Goal: Book appointment/travel/reservation

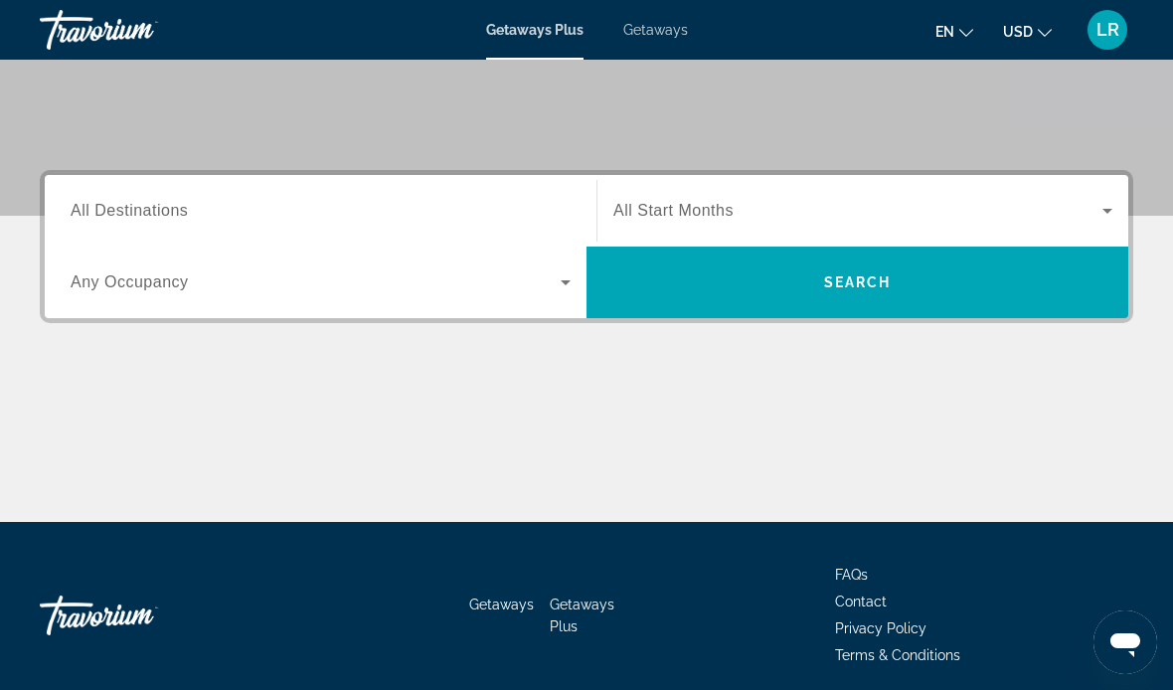
scroll to position [384, 0]
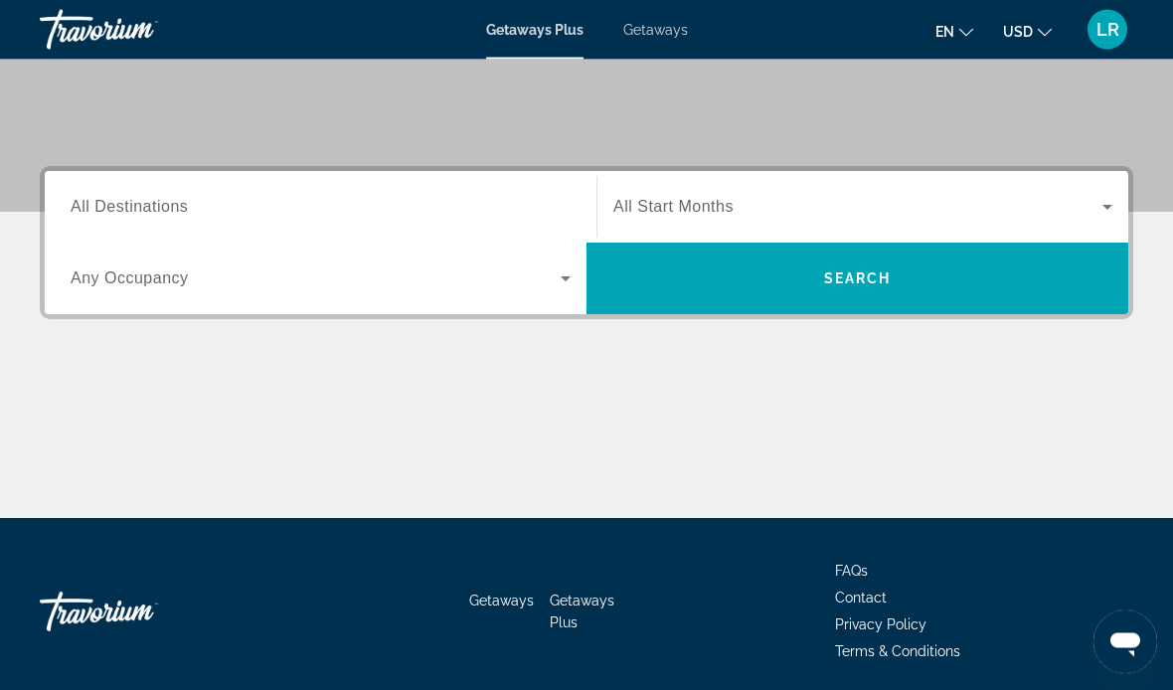
click at [158, 217] on div "Destination All Destinations" at bounding box center [321, 208] width 500 height 57
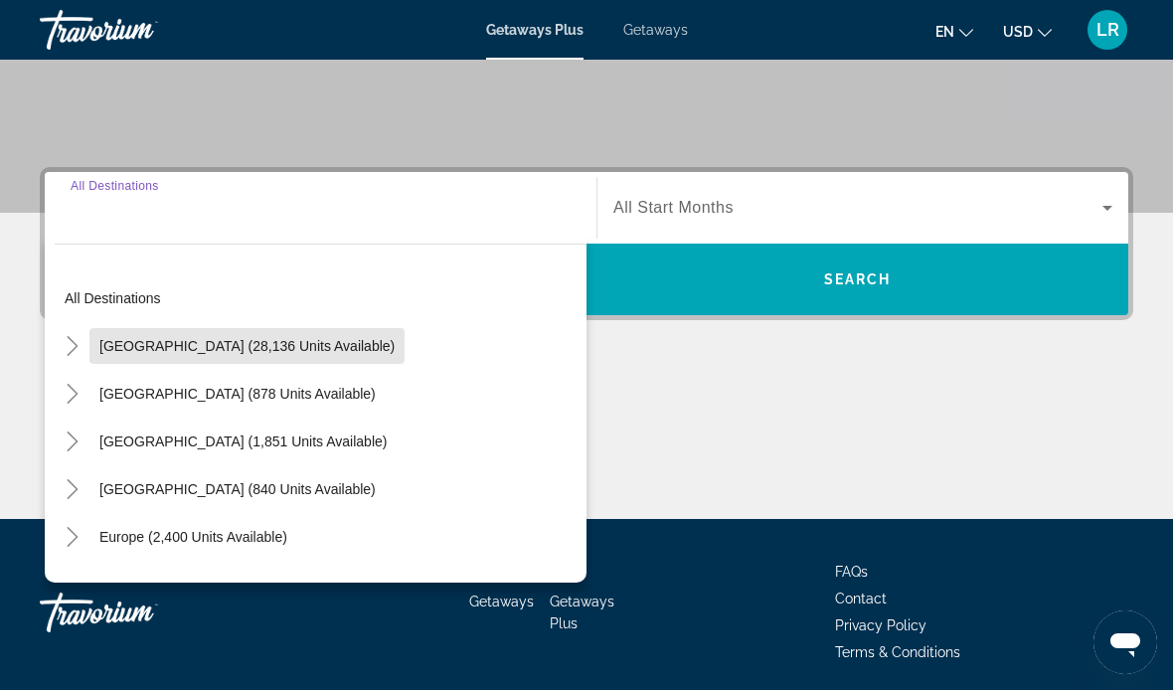
click at [275, 344] on span "[GEOGRAPHIC_DATA] (28,136 units available)" at bounding box center [246, 346] width 295 height 16
type input "**********"
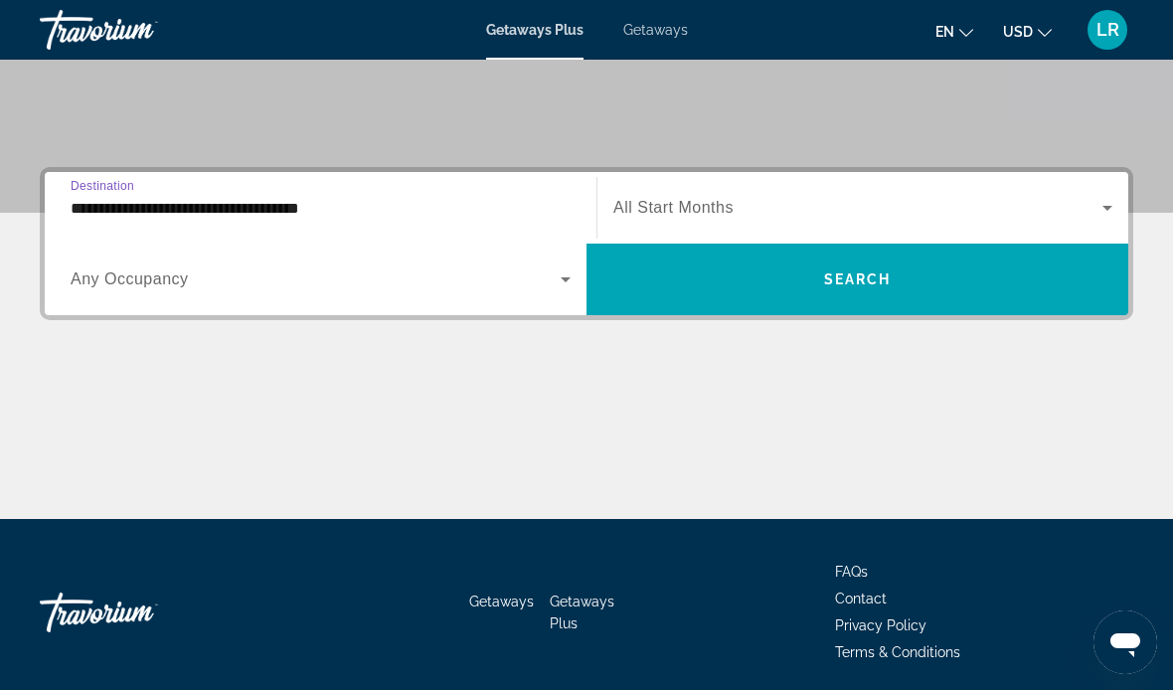
click at [563, 284] on icon "Search widget" at bounding box center [566, 279] width 24 height 24
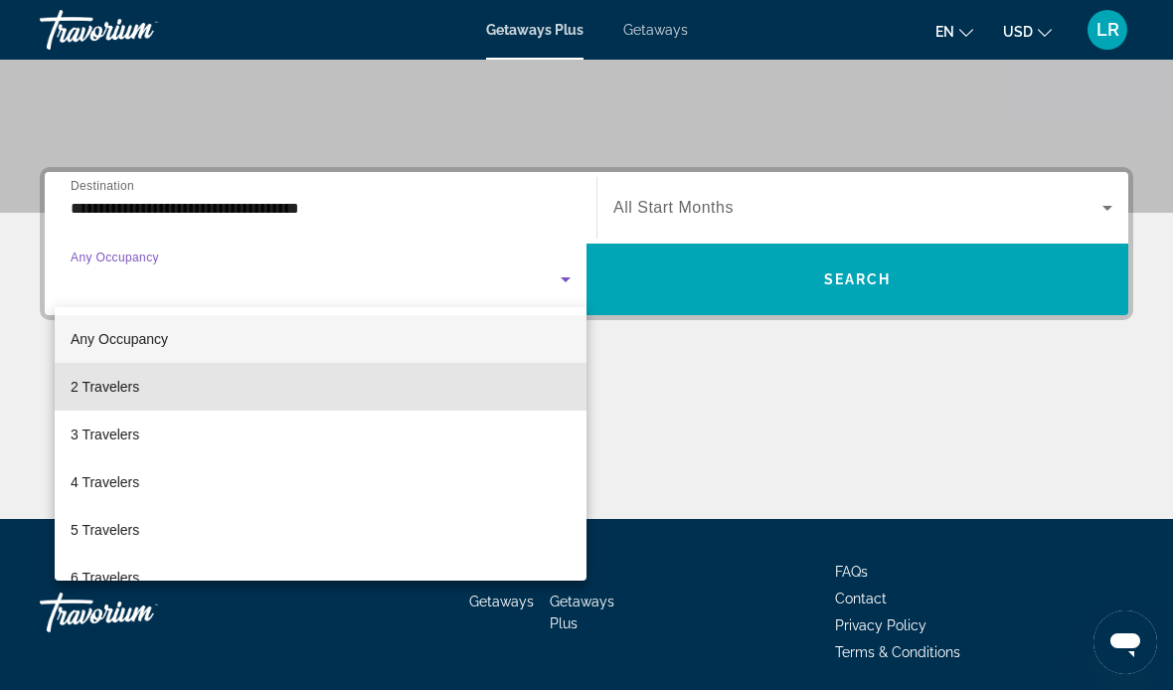
click at [130, 391] on span "2 Travelers" at bounding box center [105, 387] width 69 height 24
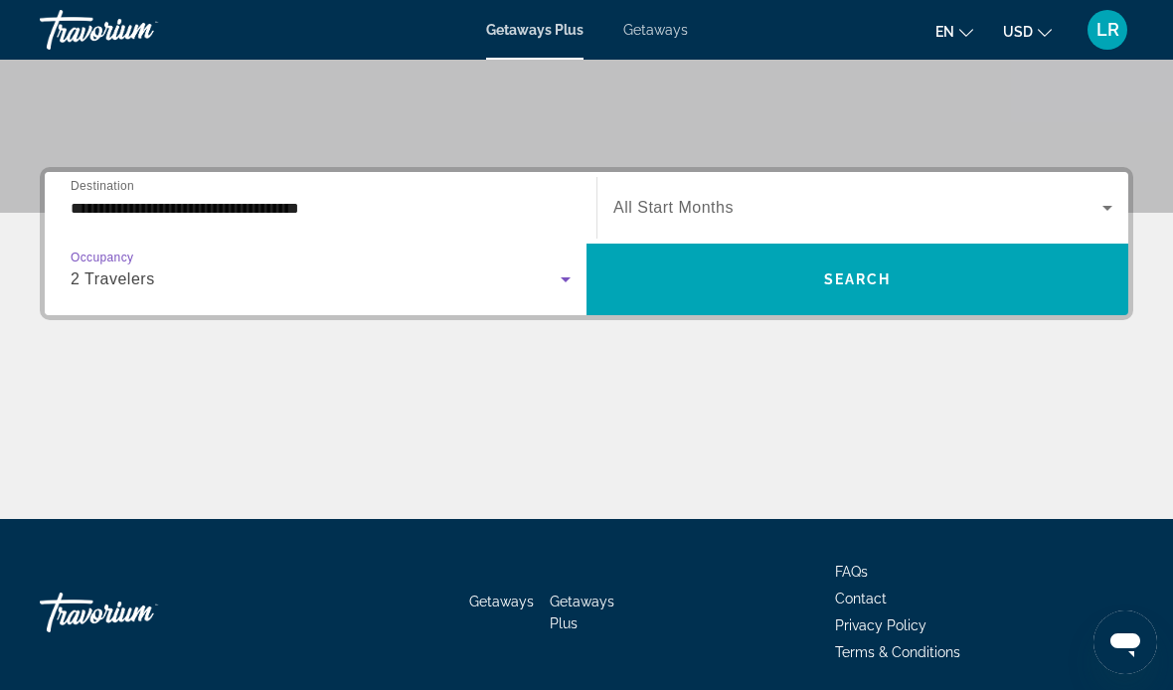
click at [1102, 210] on icon "Search widget" at bounding box center [1108, 208] width 24 height 24
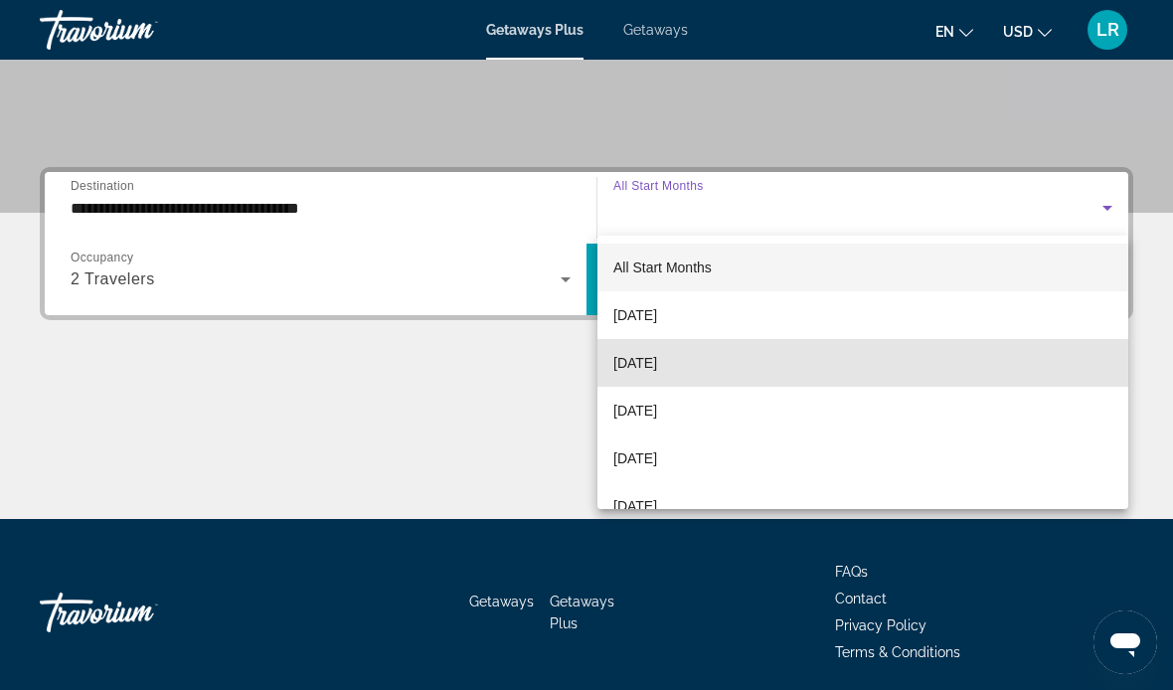
click at [656, 367] on span "[DATE]" at bounding box center [635, 363] width 44 height 24
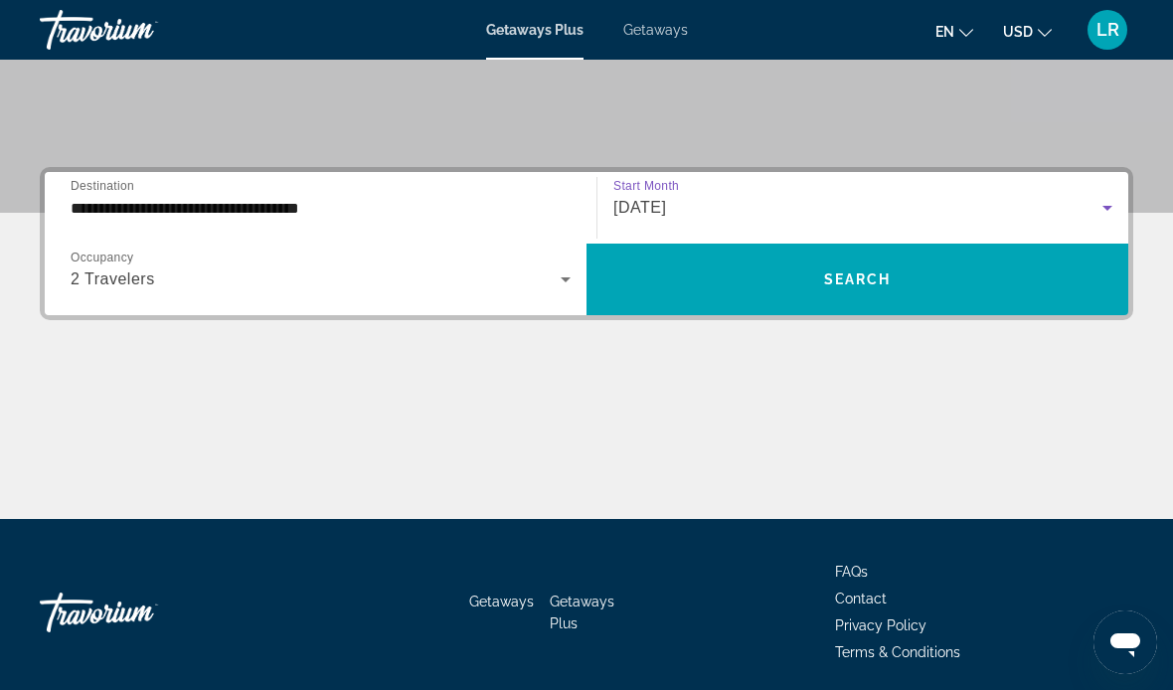
click at [837, 290] on span "Search widget" at bounding box center [858, 280] width 542 height 48
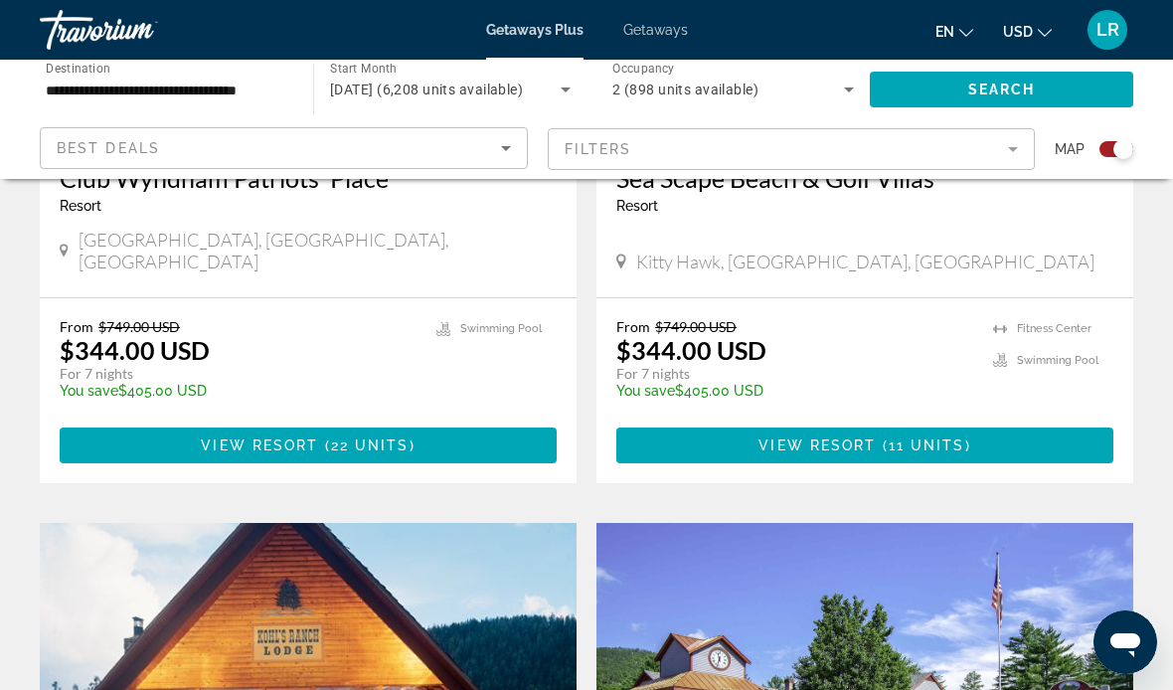
scroll to position [3868, 0]
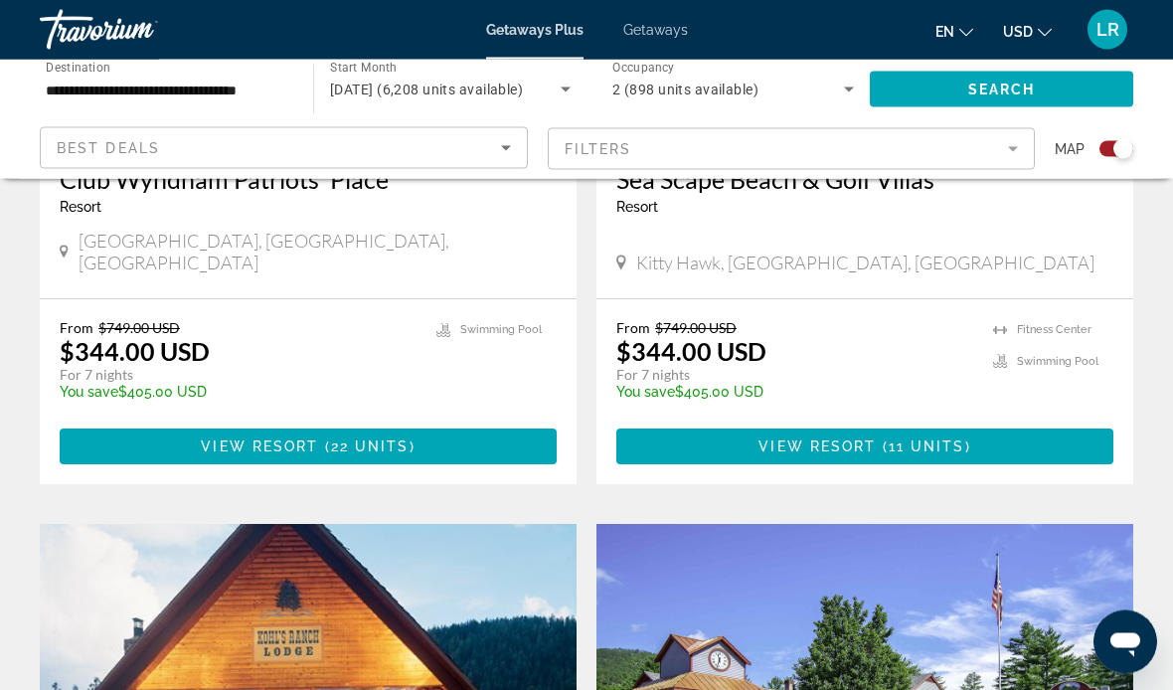
click at [1006, 143] on mat-form-field "Filters" at bounding box center [792, 149] width 488 height 42
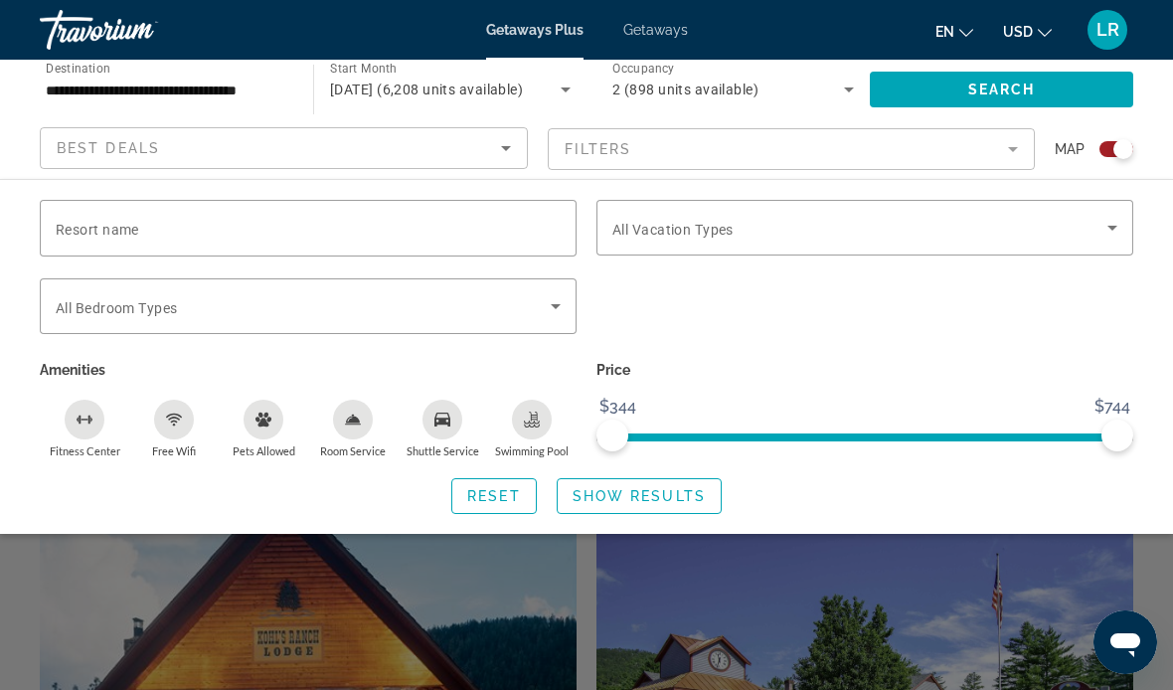
click at [1109, 222] on icon "Search widget" at bounding box center [1113, 228] width 24 height 24
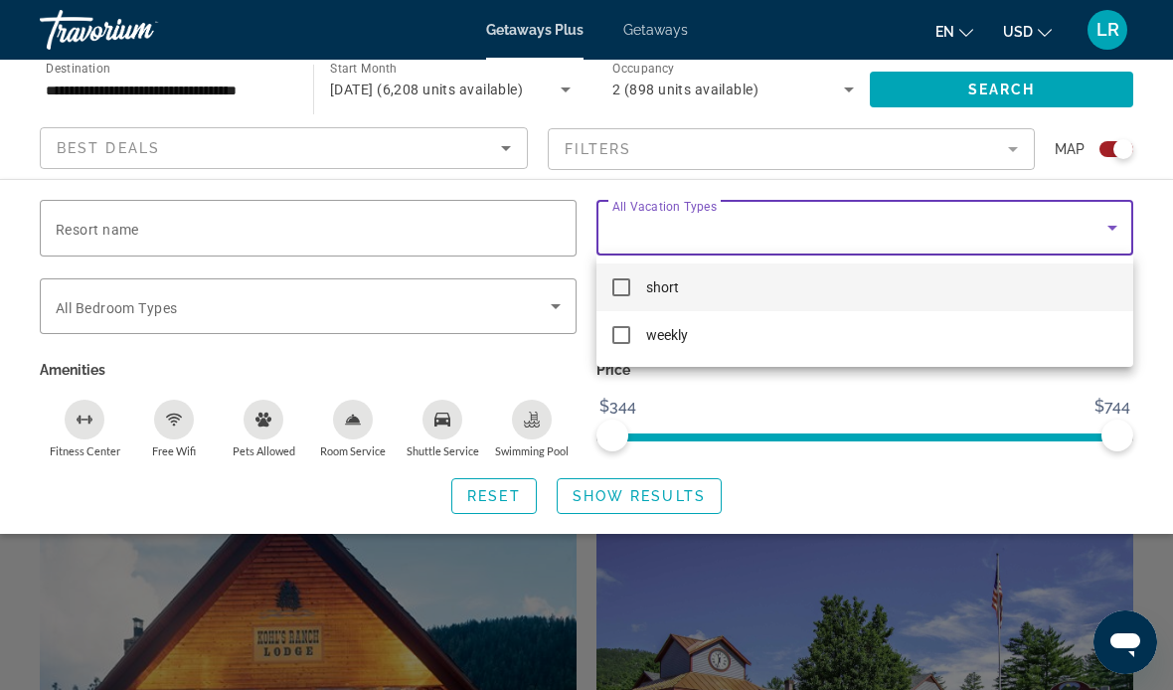
click at [941, 402] on div at bounding box center [586, 345] width 1173 height 690
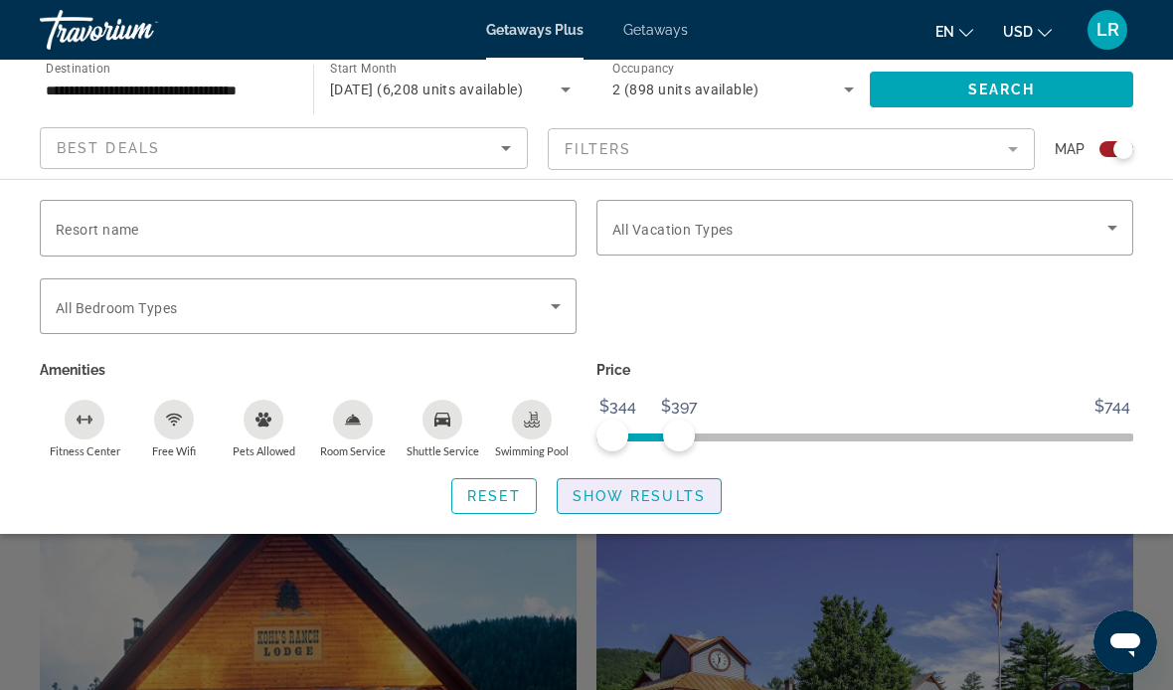
click at [643, 497] on span "Show Results" at bounding box center [639, 496] width 133 height 16
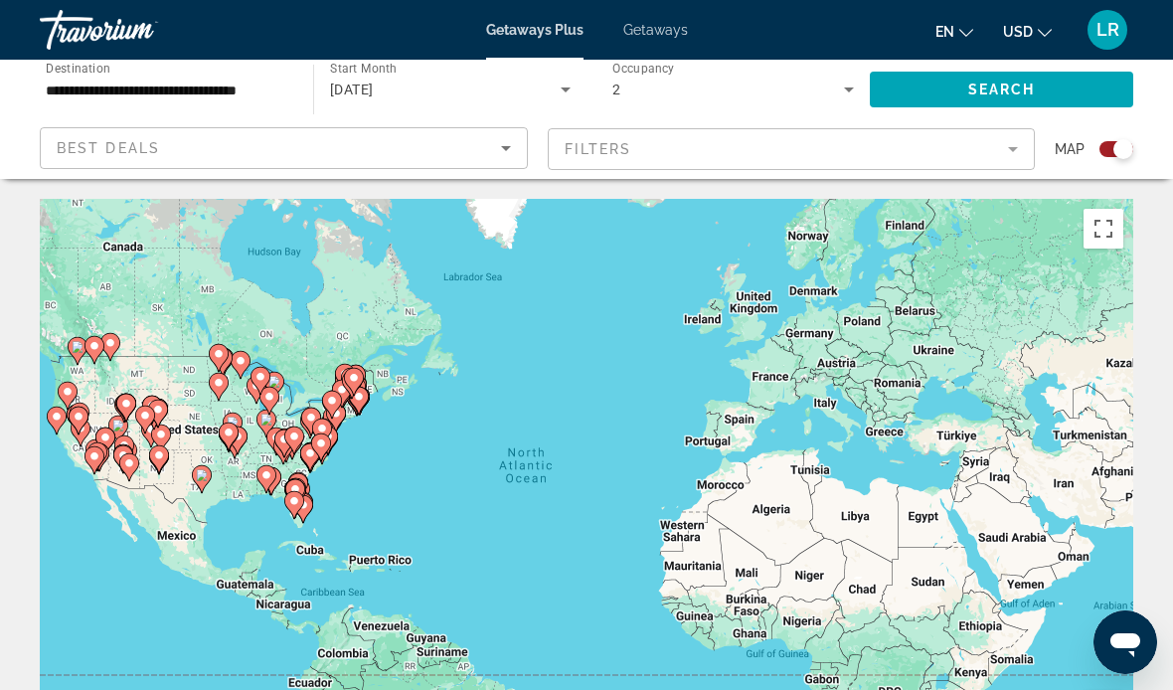
click at [1008, 155] on mat-form-field "Filters" at bounding box center [792, 149] width 488 height 42
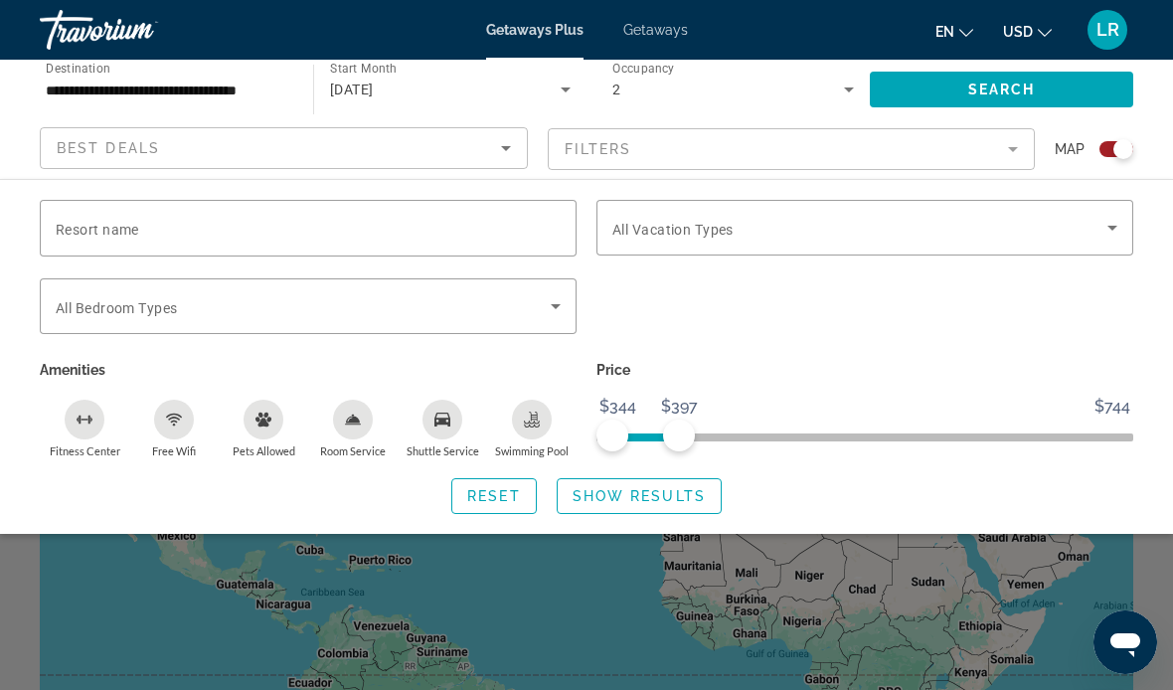
click at [120, 234] on span "Resort name" at bounding box center [98, 230] width 84 height 16
click at [120, 234] on input "Resort name" at bounding box center [308, 229] width 505 height 24
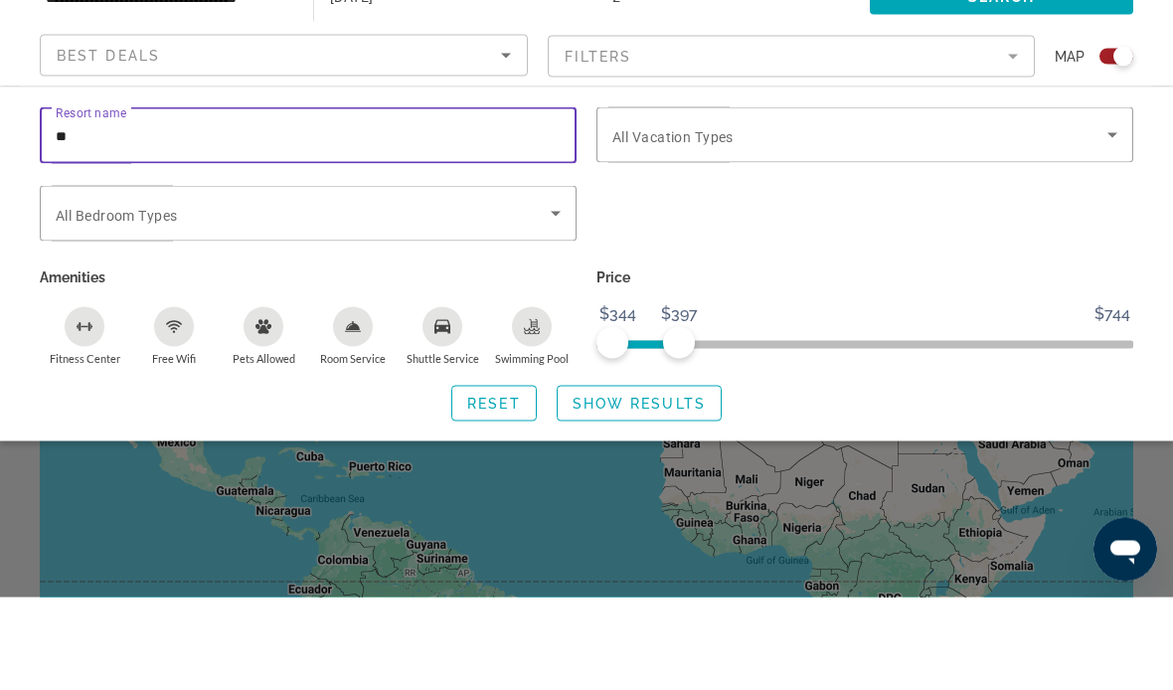
type input "*"
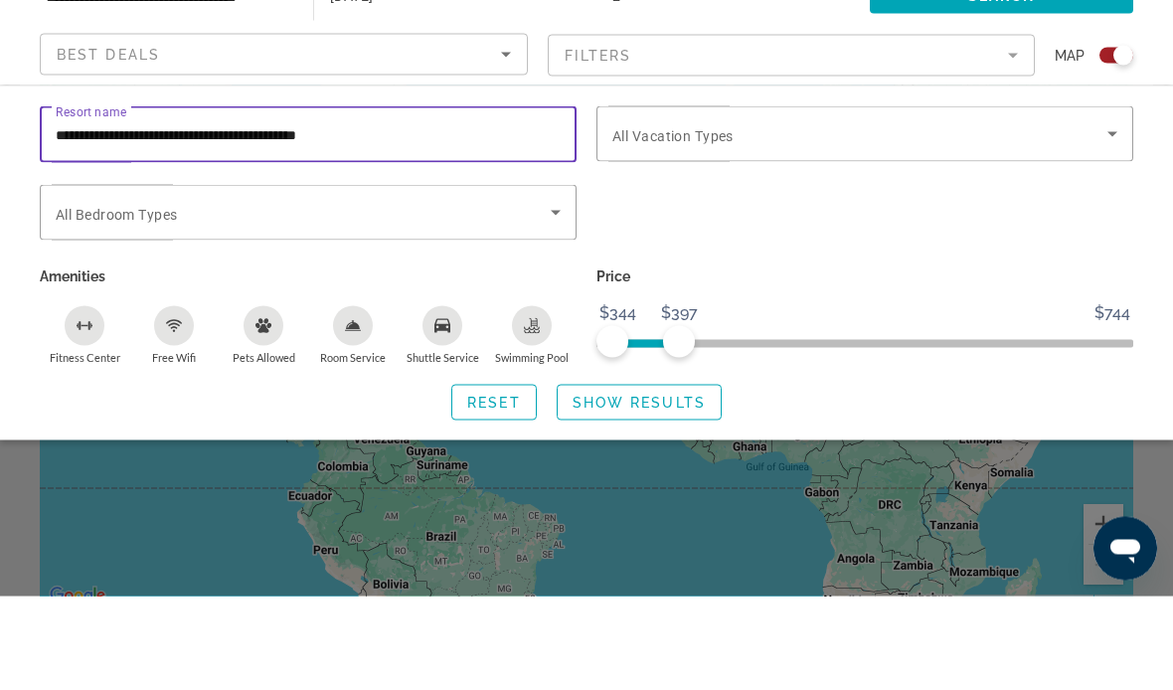
type input "**********"
click at [560, 294] on icon "Search widget" at bounding box center [556, 306] width 24 height 24
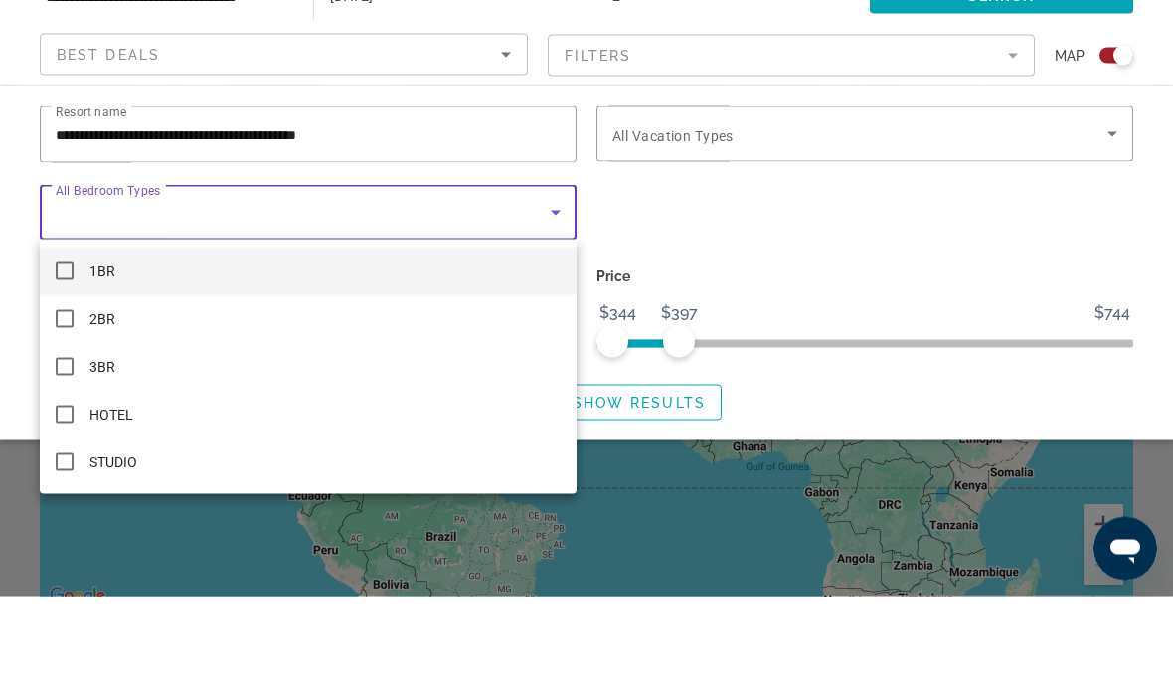
scroll to position [187, 0]
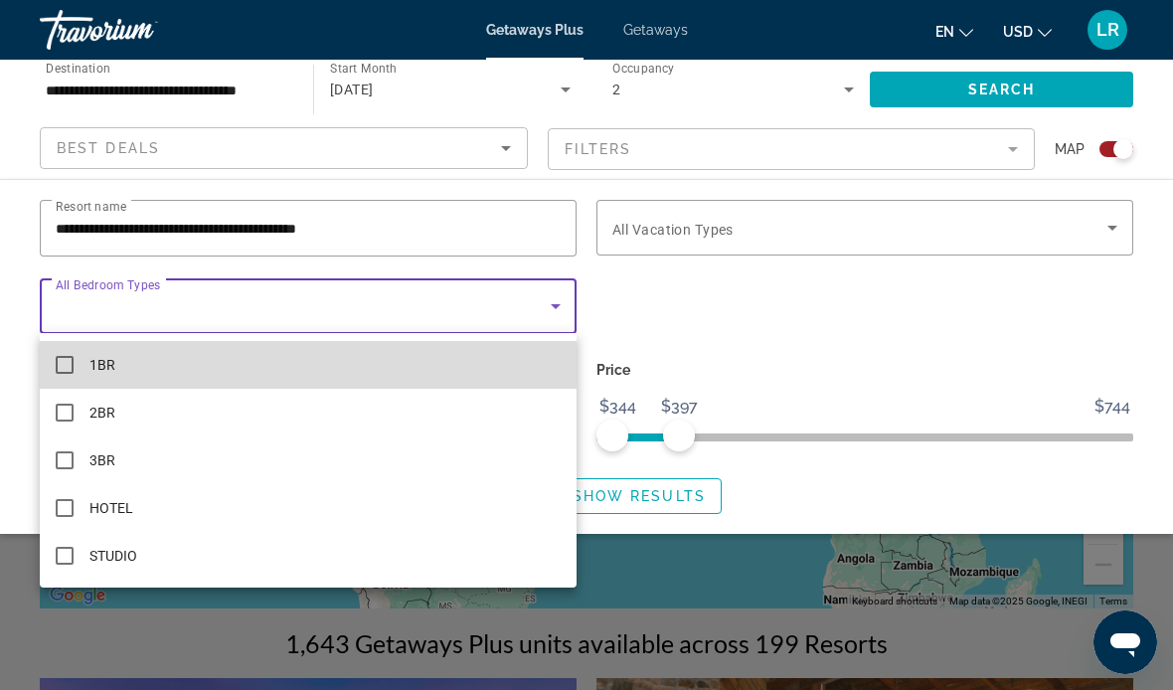
click at [77, 373] on mat-option "1BR" at bounding box center [308, 365] width 537 height 48
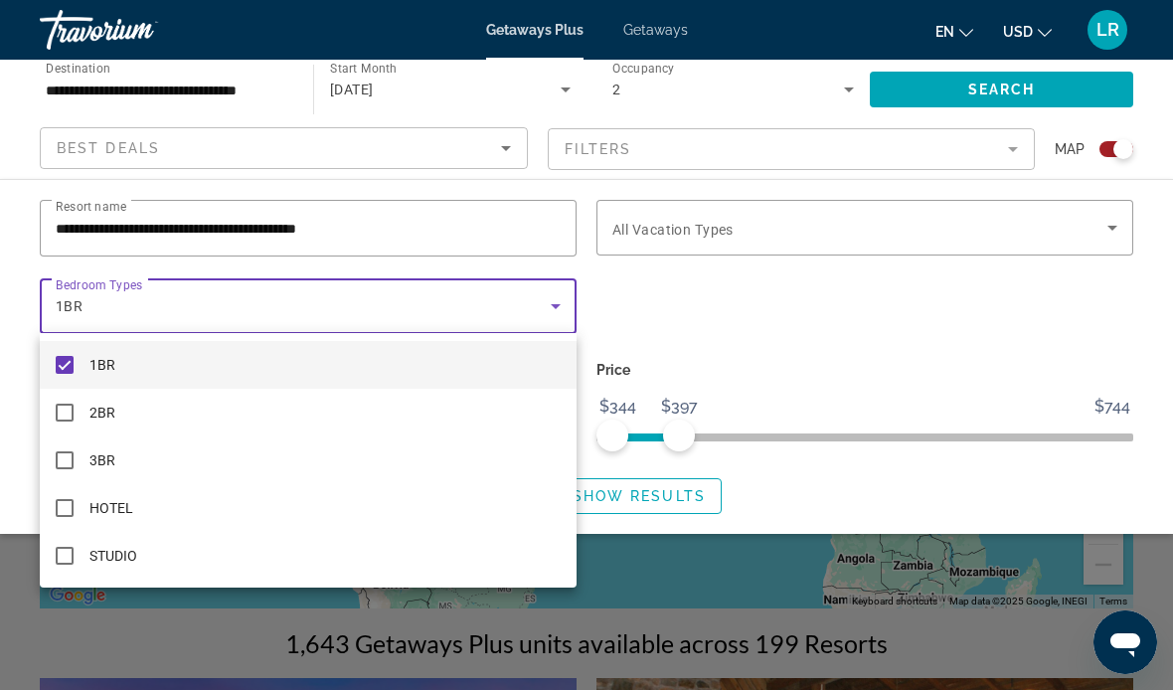
click at [1105, 229] on div at bounding box center [586, 345] width 1173 height 690
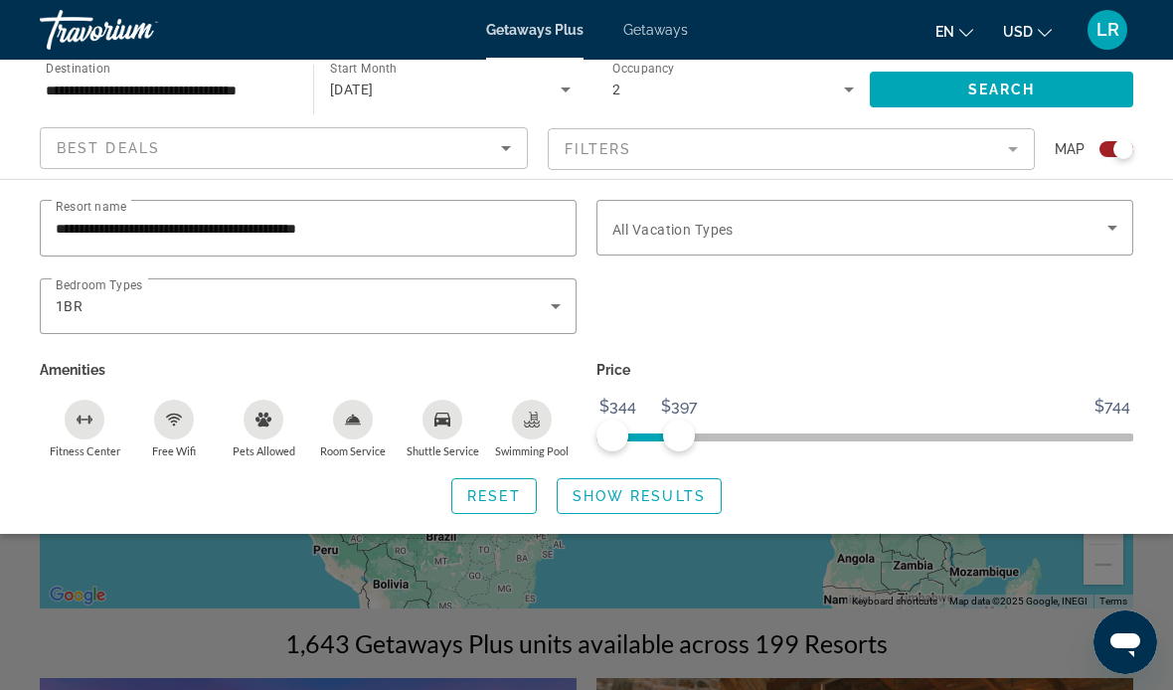
click at [1105, 226] on icon "Search widget" at bounding box center [1113, 228] width 24 height 24
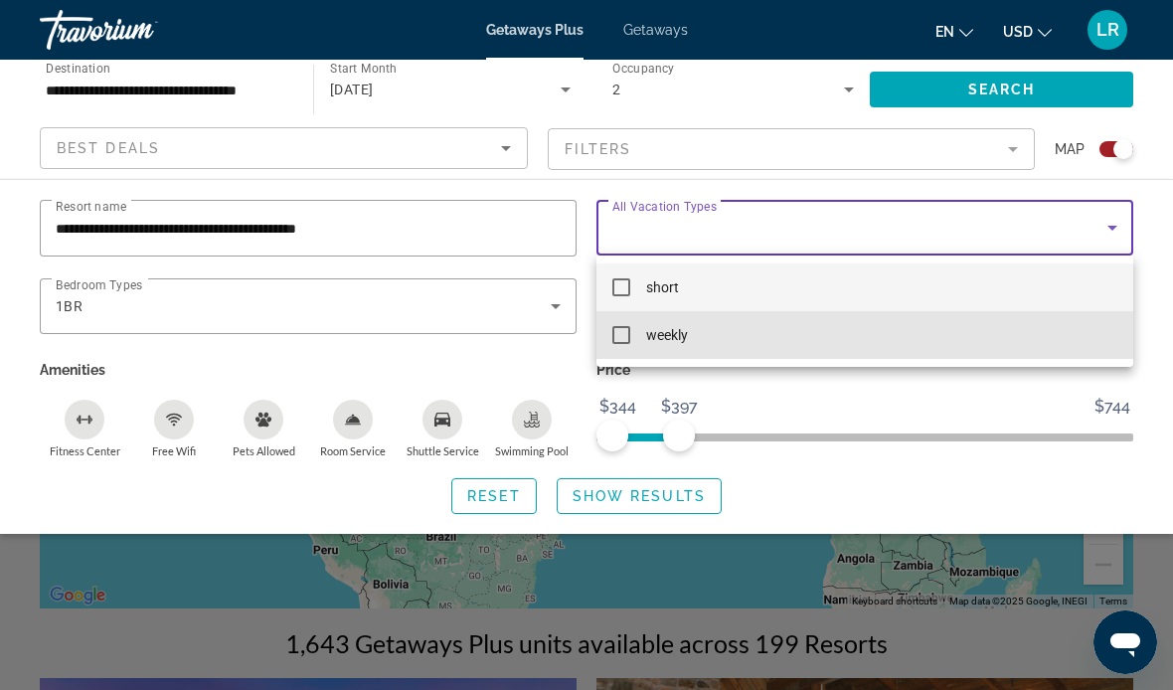
click at [621, 342] on mat-pseudo-checkbox at bounding box center [622, 335] width 18 height 18
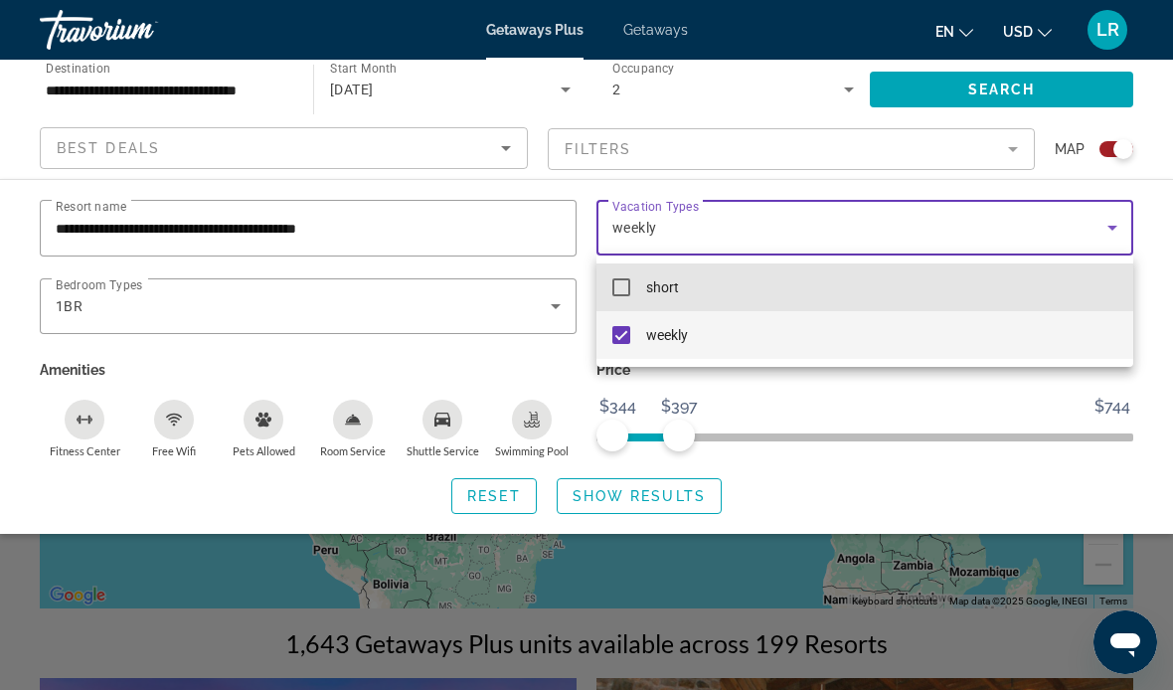
click at [613, 283] on mat-pseudo-checkbox at bounding box center [622, 287] width 18 height 18
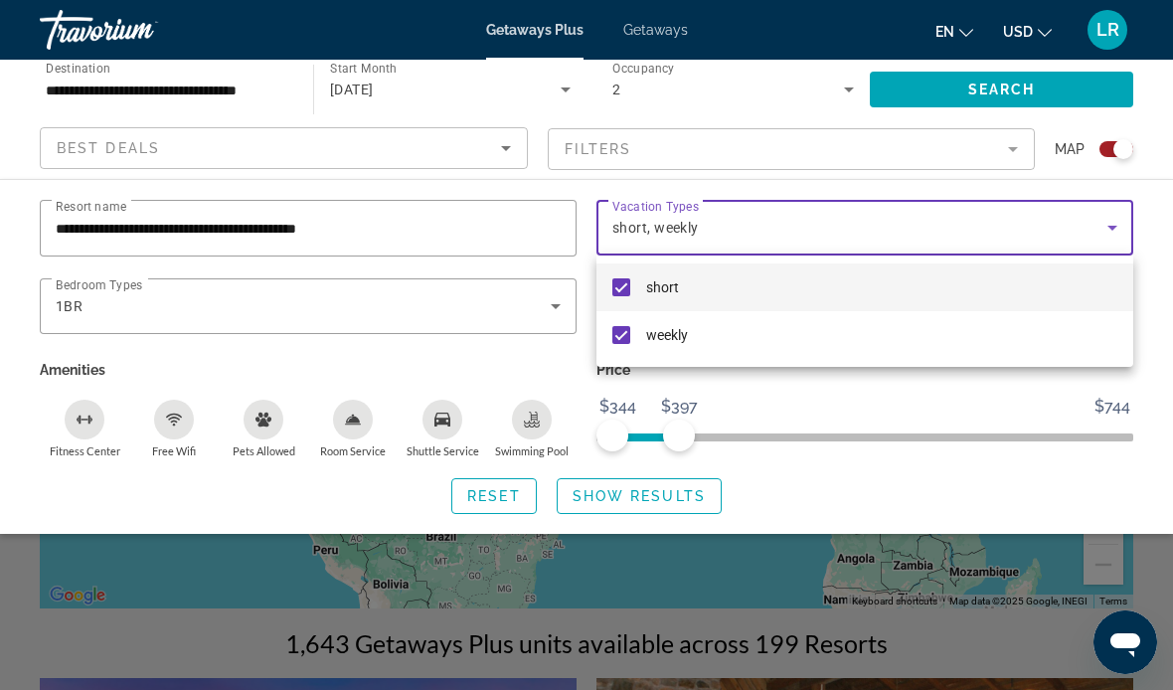
click at [632, 503] on div at bounding box center [586, 345] width 1173 height 690
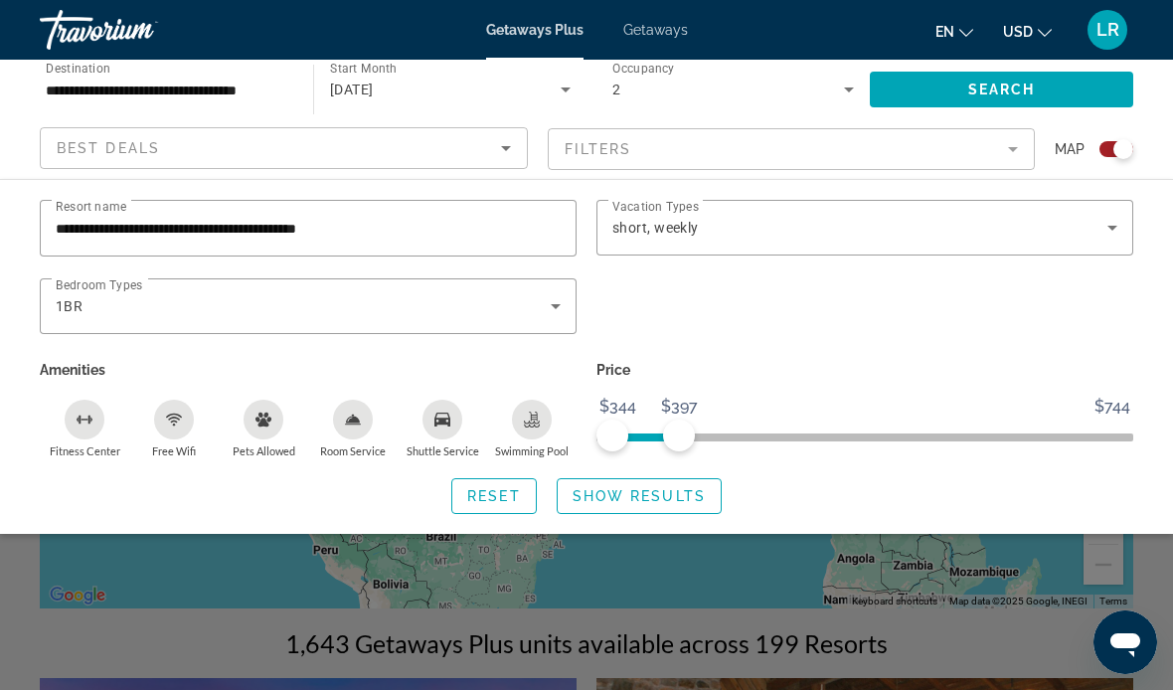
click at [666, 511] on span "Search widget" at bounding box center [639, 496] width 163 height 48
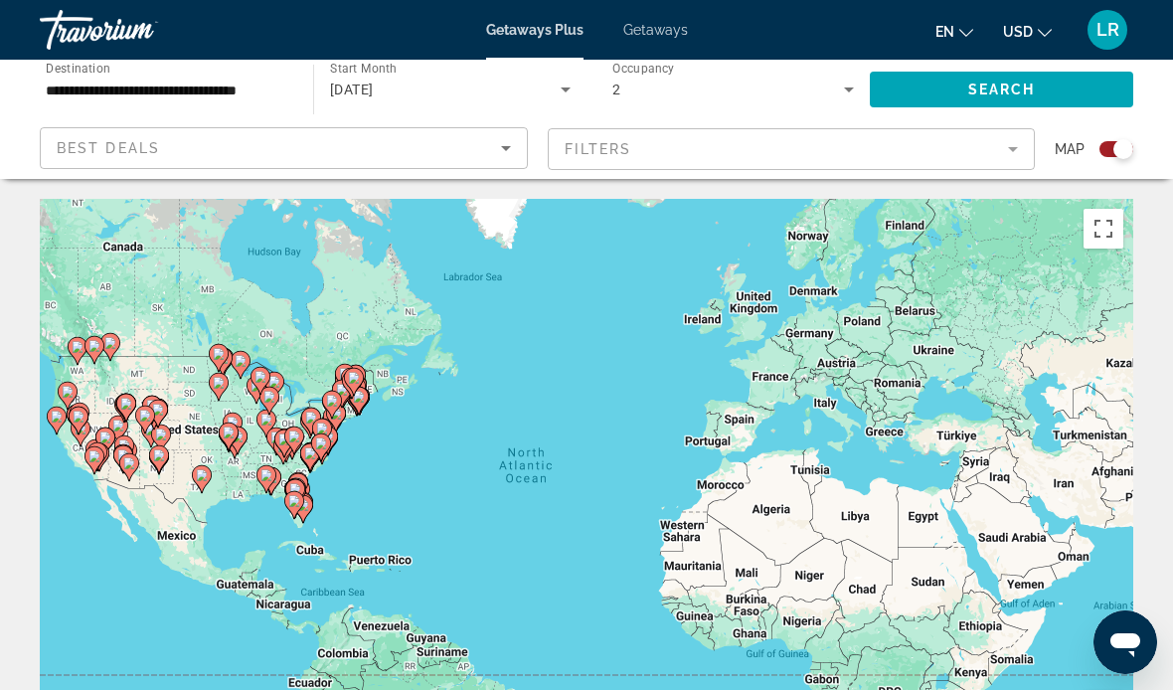
click at [513, 147] on icon "Sort by" at bounding box center [506, 148] width 24 height 24
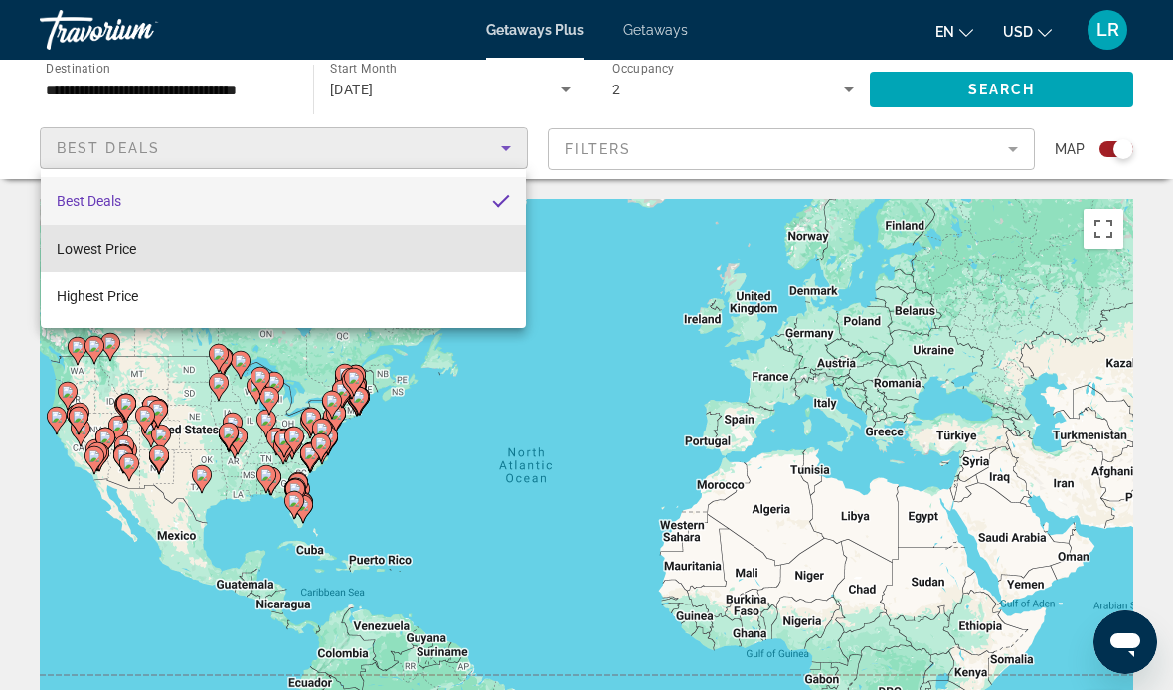
click at [110, 260] on span "Lowest Price" at bounding box center [97, 249] width 80 height 24
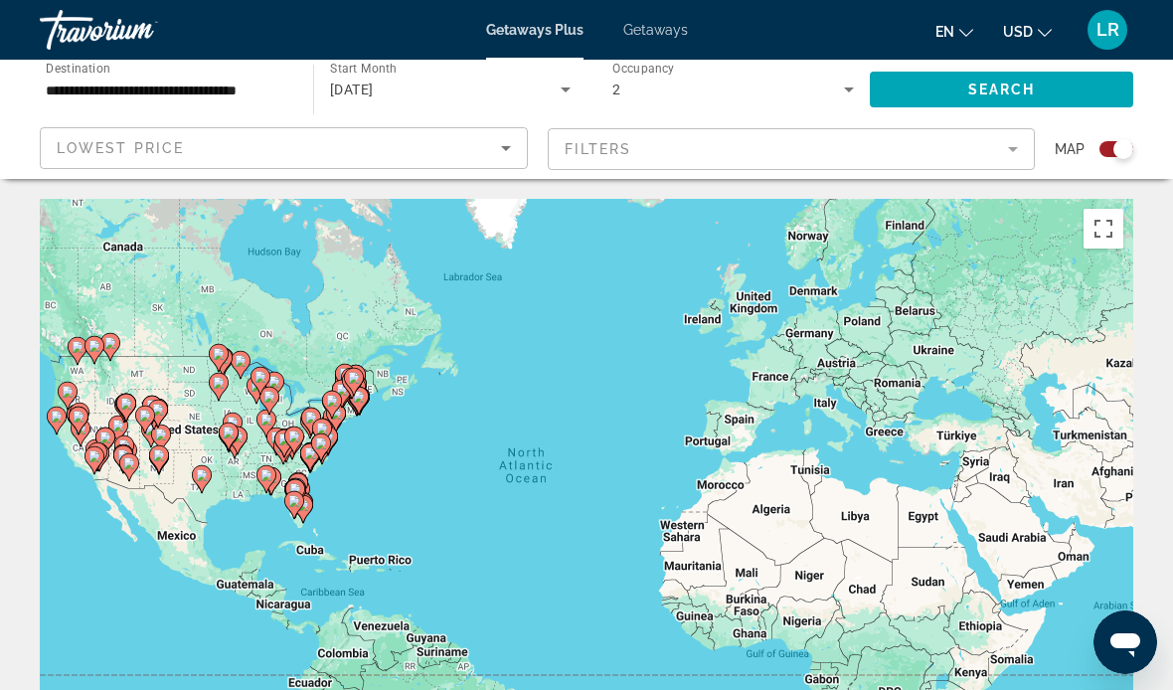
click at [1029, 149] on mat-form-field "Filters" at bounding box center [792, 149] width 488 height 42
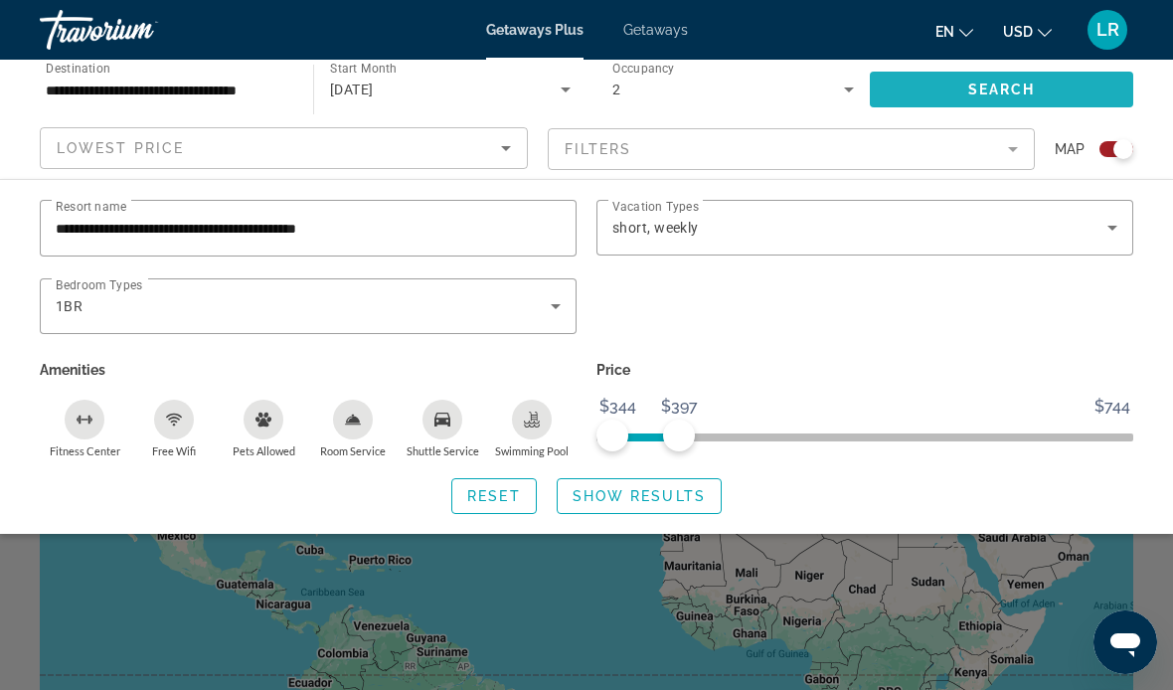
click at [1005, 88] on span "Search" at bounding box center [1002, 90] width 68 height 16
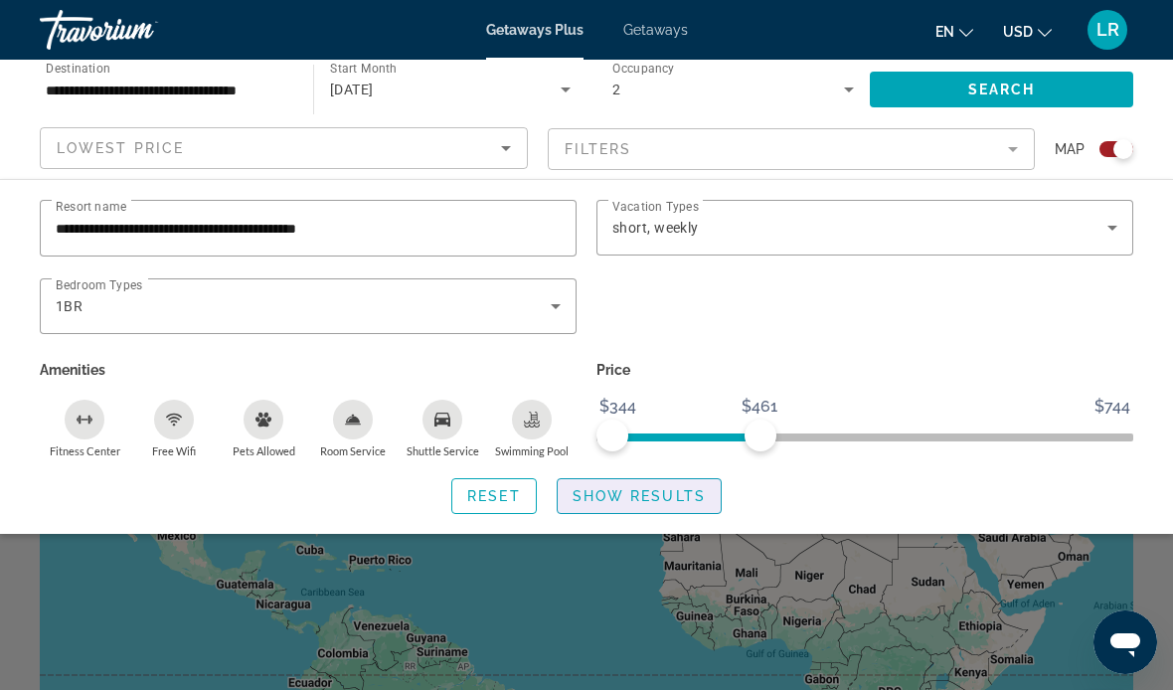
click at [645, 506] on span "Search widget" at bounding box center [639, 496] width 163 height 48
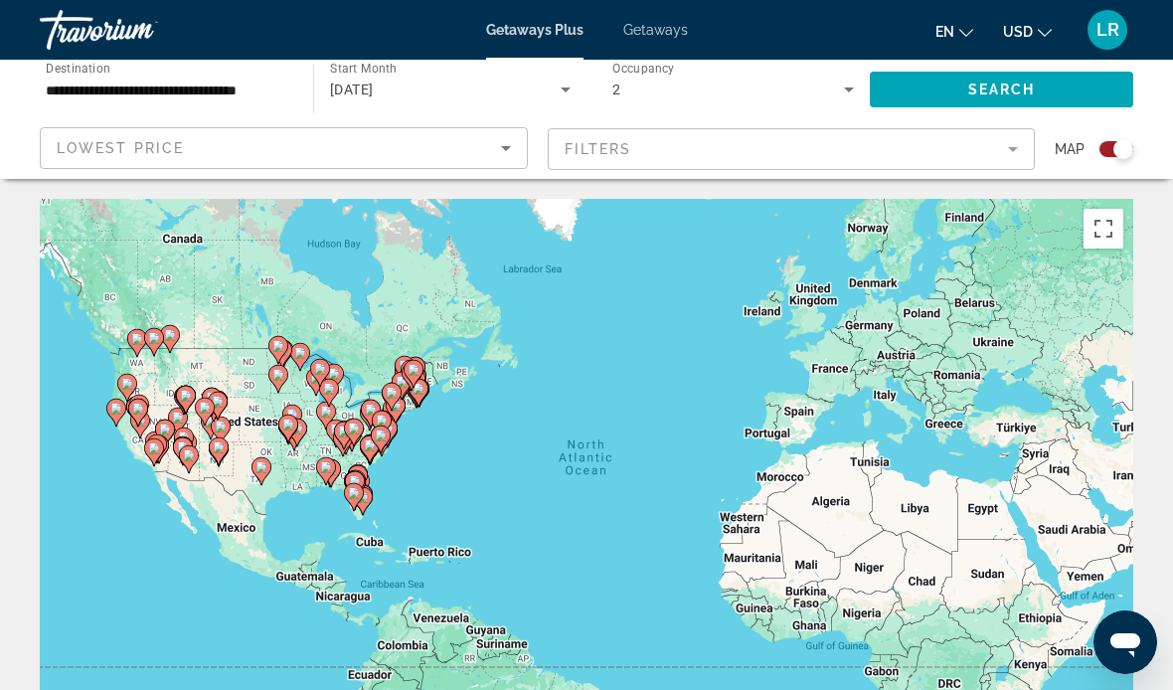
click at [1018, 152] on mat-form-field "Filters" at bounding box center [792, 149] width 488 height 42
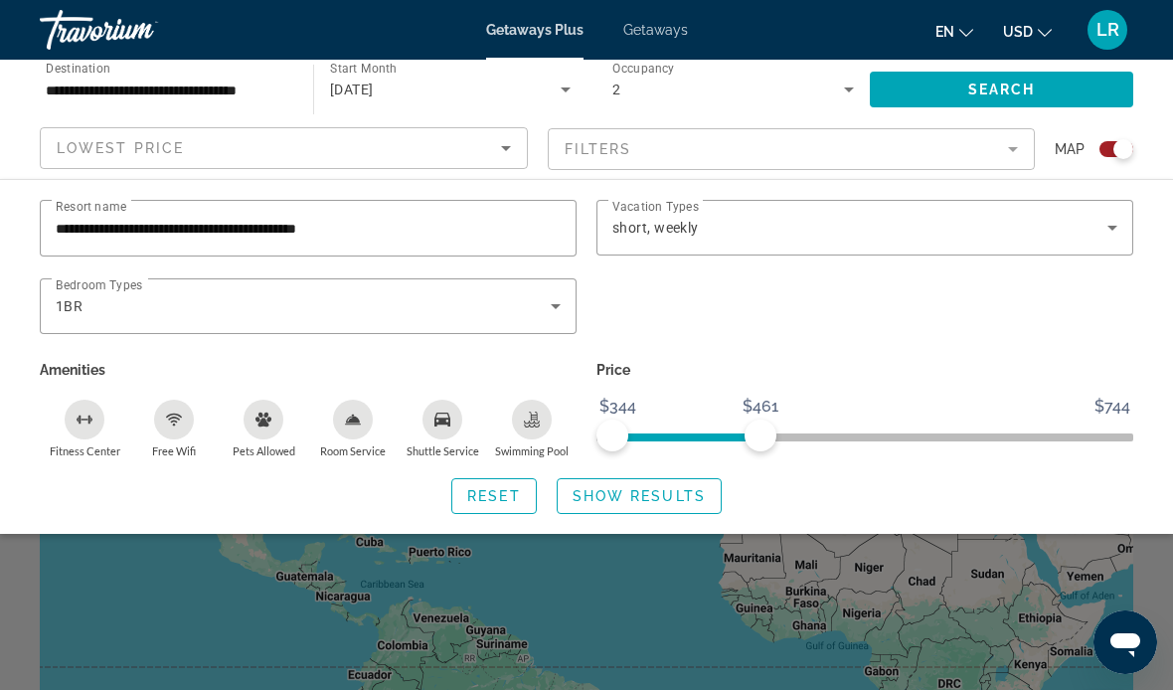
click at [438, 221] on input "**********" at bounding box center [308, 229] width 505 height 24
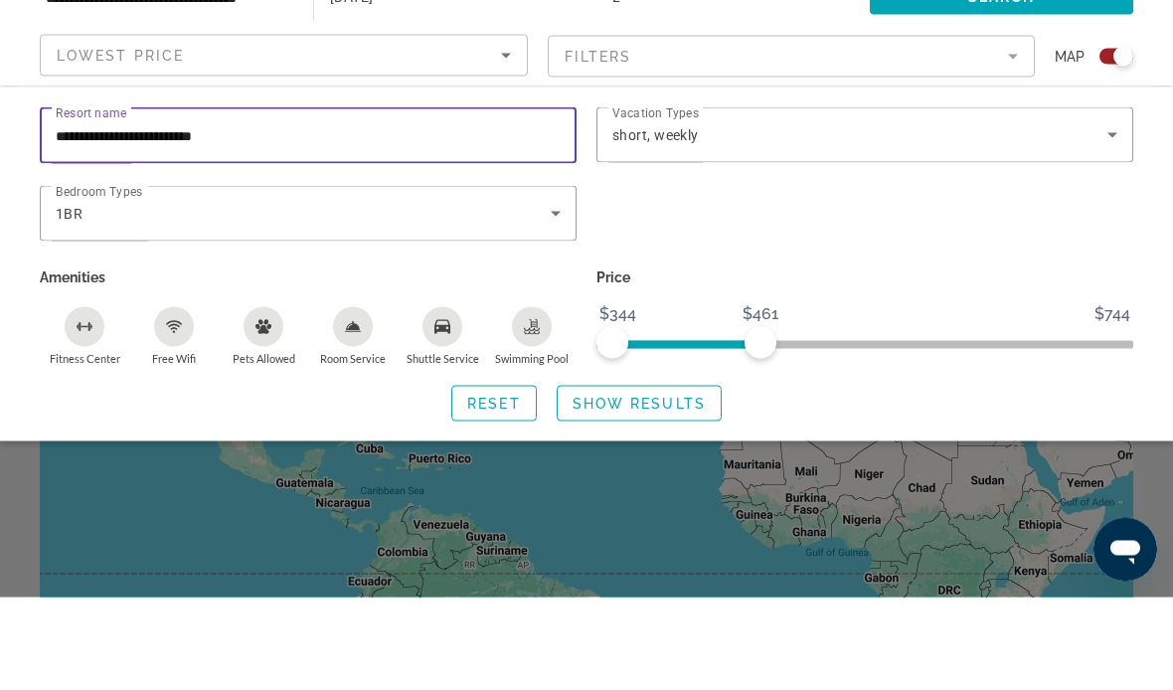
type input "**********"
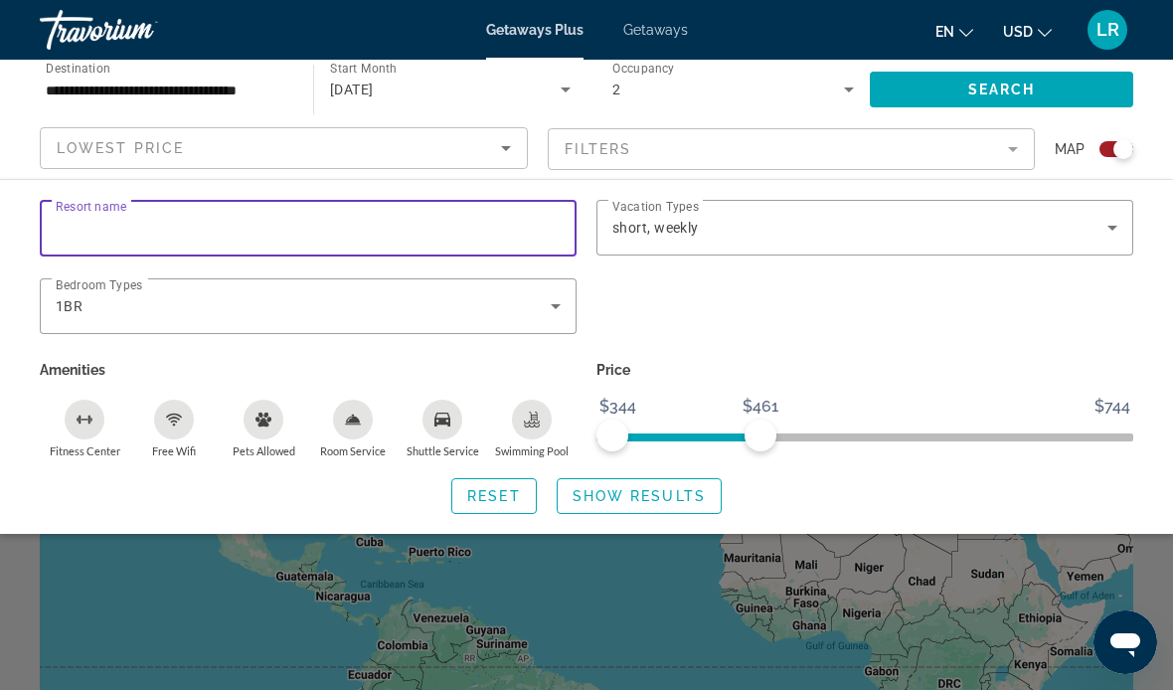
click at [1002, 88] on span "Search" at bounding box center [1002, 90] width 68 height 16
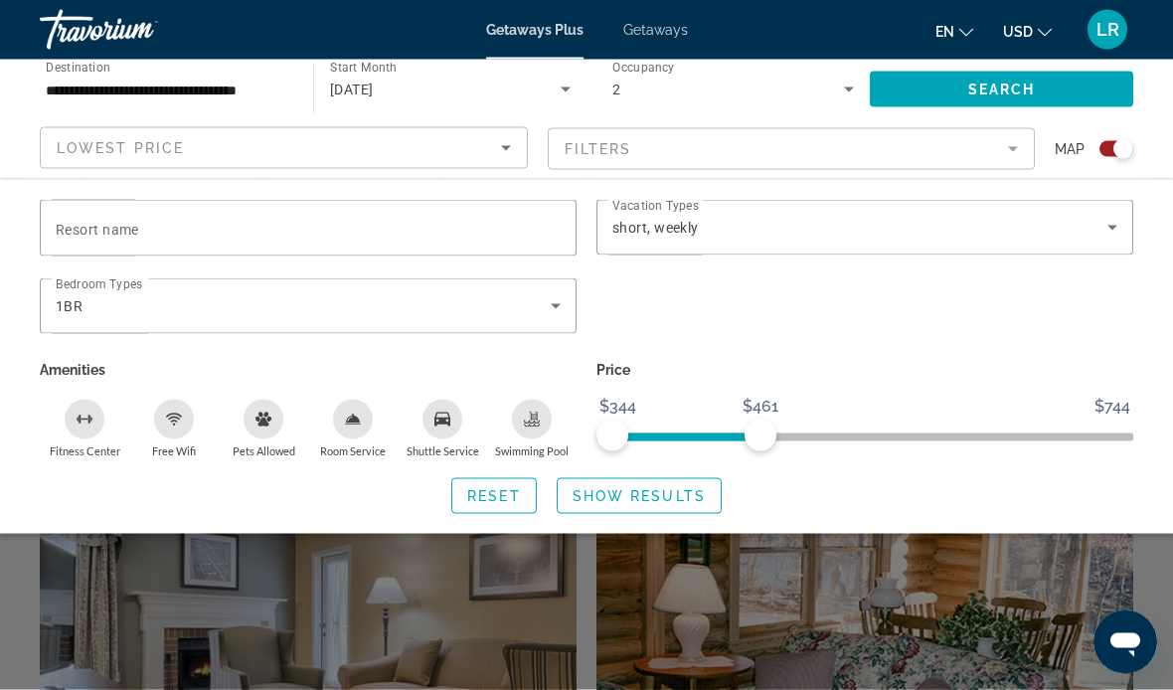
scroll to position [1095, 0]
click at [1012, 82] on span "Search" at bounding box center [1002, 90] width 68 height 16
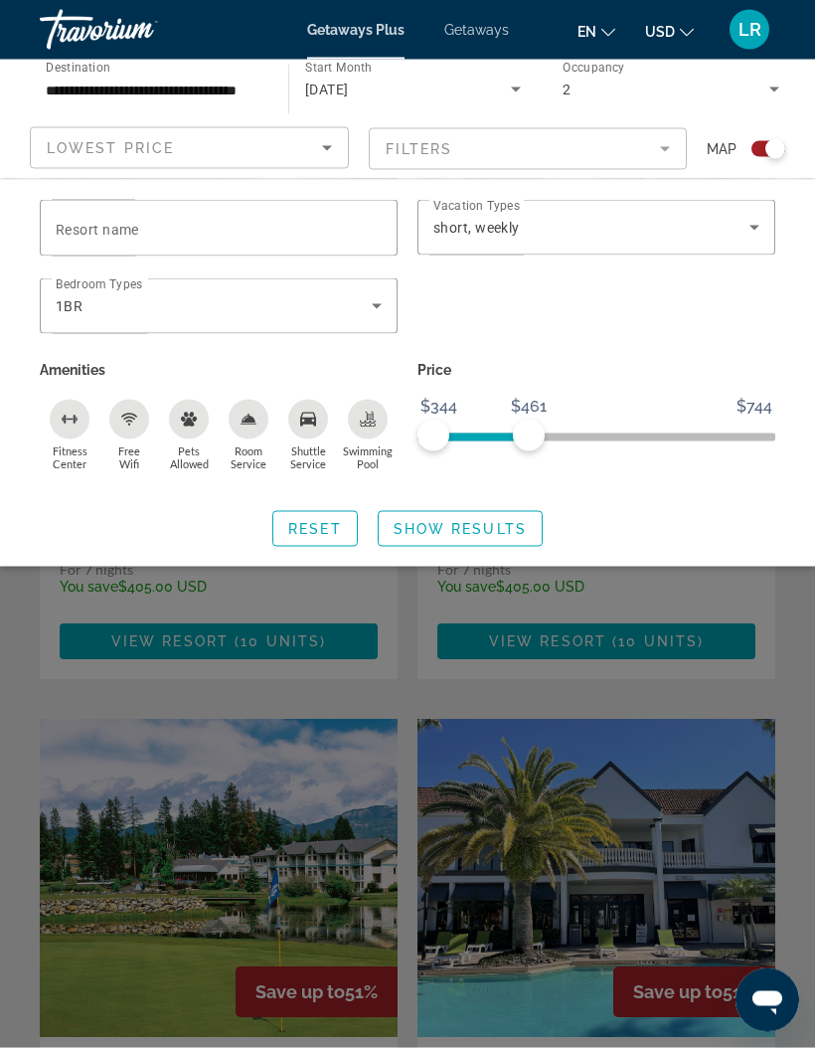
scroll to position [3636, 0]
click at [759, 228] on icon "Search widget" at bounding box center [755, 228] width 24 height 24
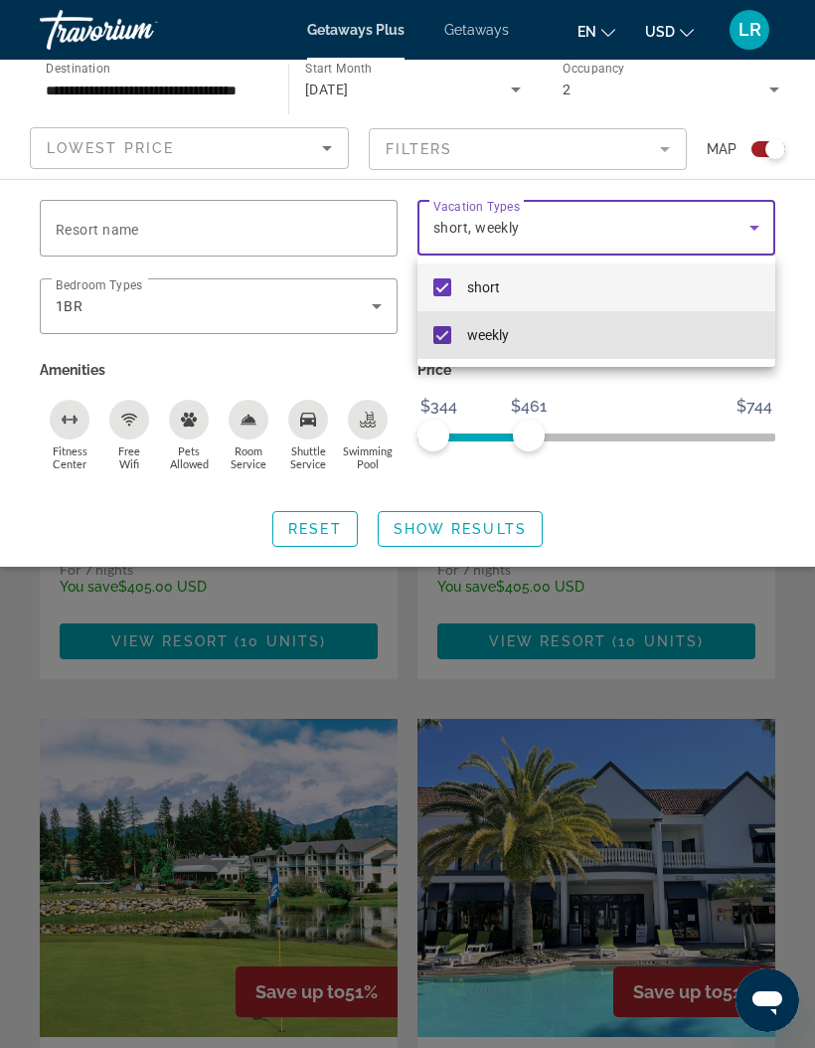
click at [447, 340] on mat-pseudo-checkbox at bounding box center [443, 335] width 18 height 18
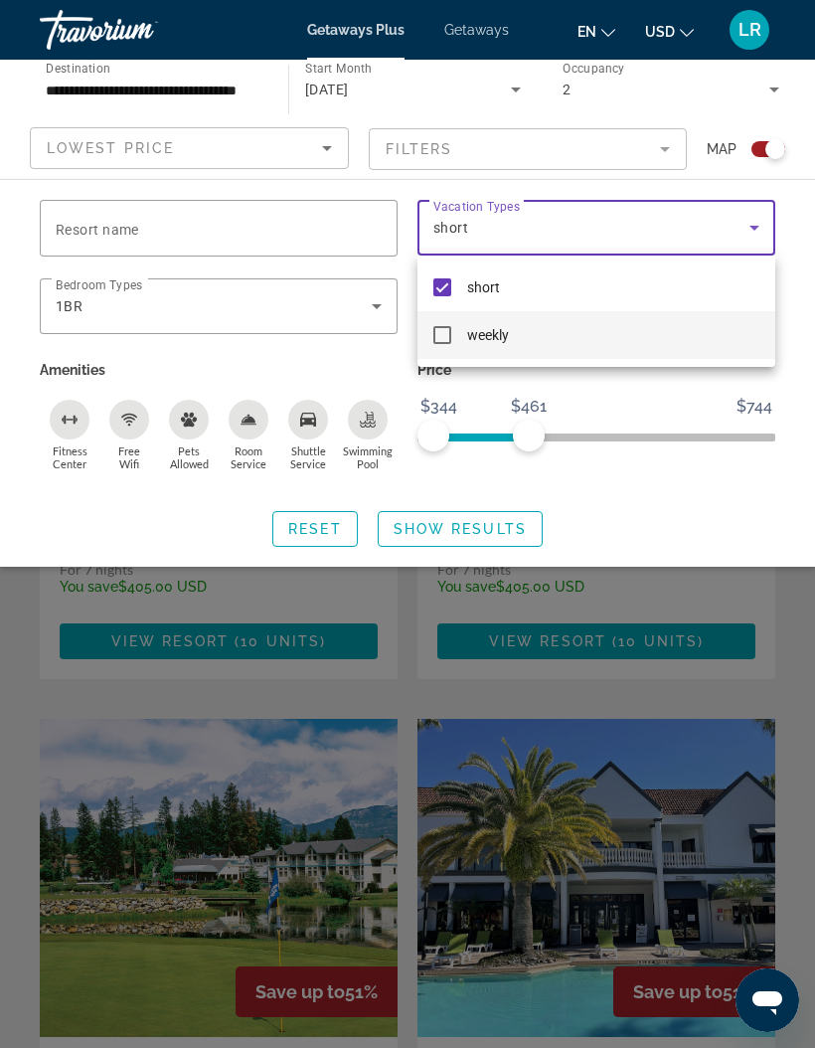
click at [163, 242] on div at bounding box center [407, 524] width 815 height 1048
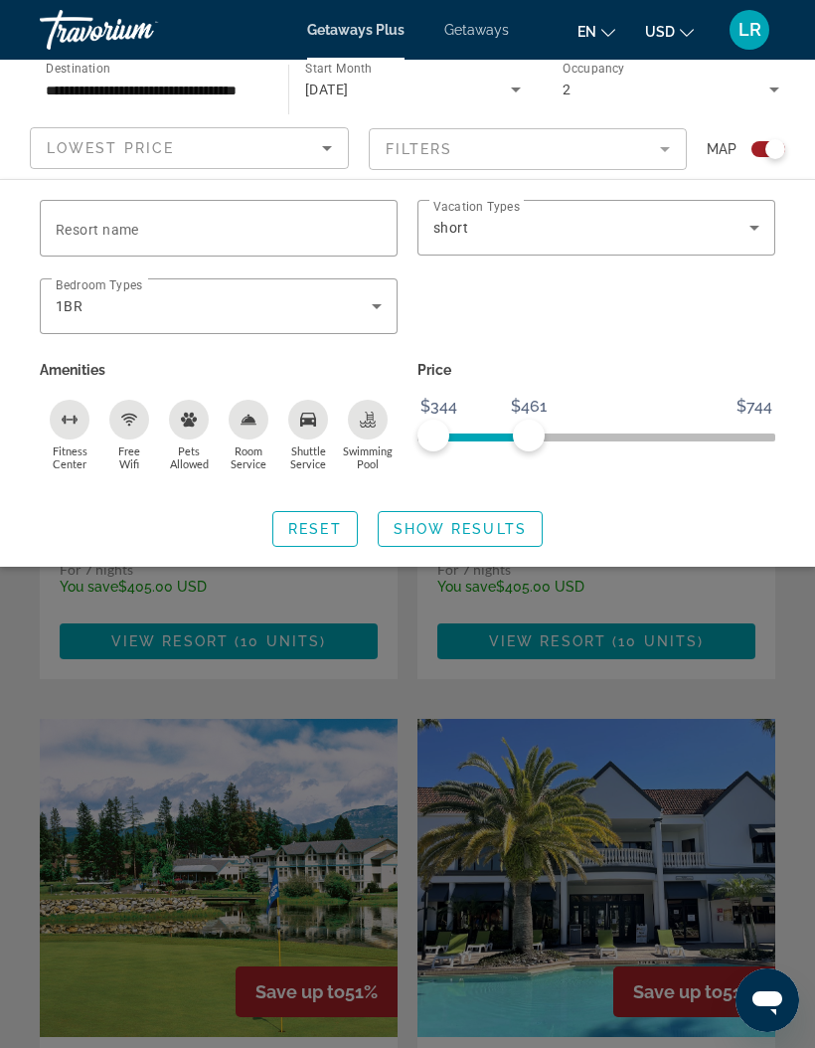
click at [92, 234] on span "Resort name" at bounding box center [98, 230] width 84 height 16
click at [92, 234] on input "Resort name" at bounding box center [219, 229] width 326 height 24
type input "**********"
click at [479, 537] on span "Search widget" at bounding box center [460, 529] width 163 height 48
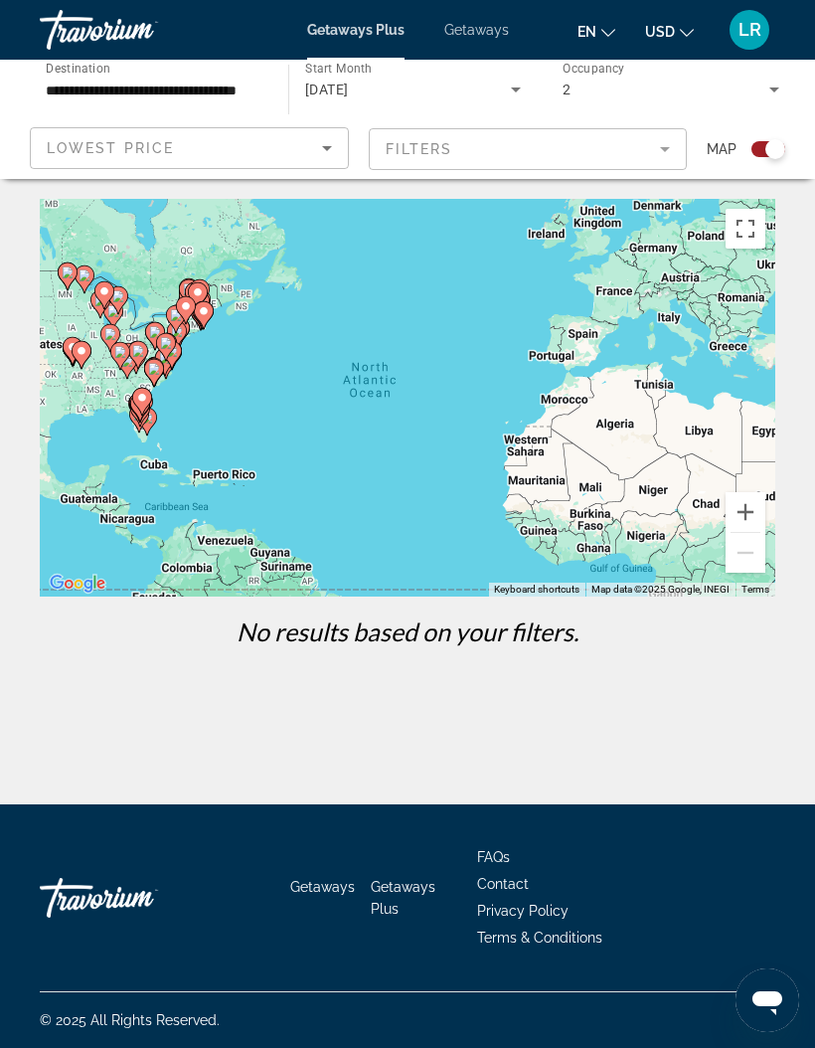
click at [156, 432] on gmp-advanced-marker "Main content" at bounding box center [147, 422] width 20 height 30
click at [333, 147] on icon "Sort by" at bounding box center [327, 148] width 24 height 24
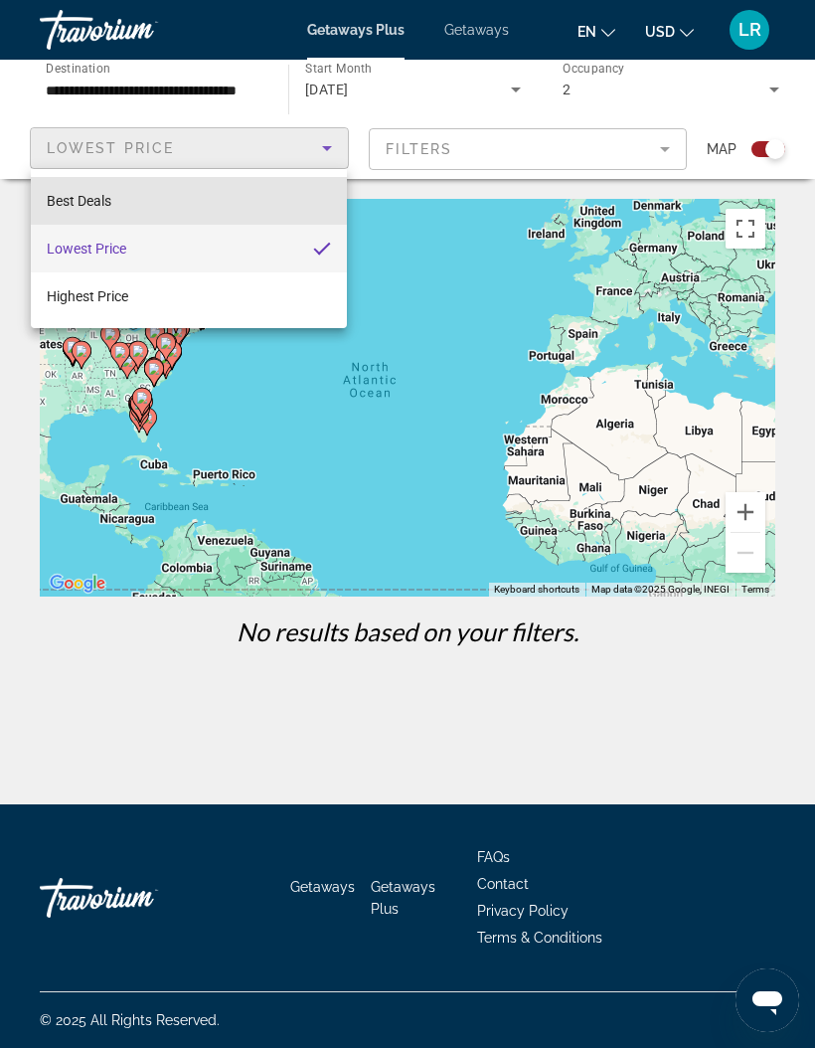
click at [116, 201] on mat-option "Best Deals" at bounding box center [189, 201] width 316 height 48
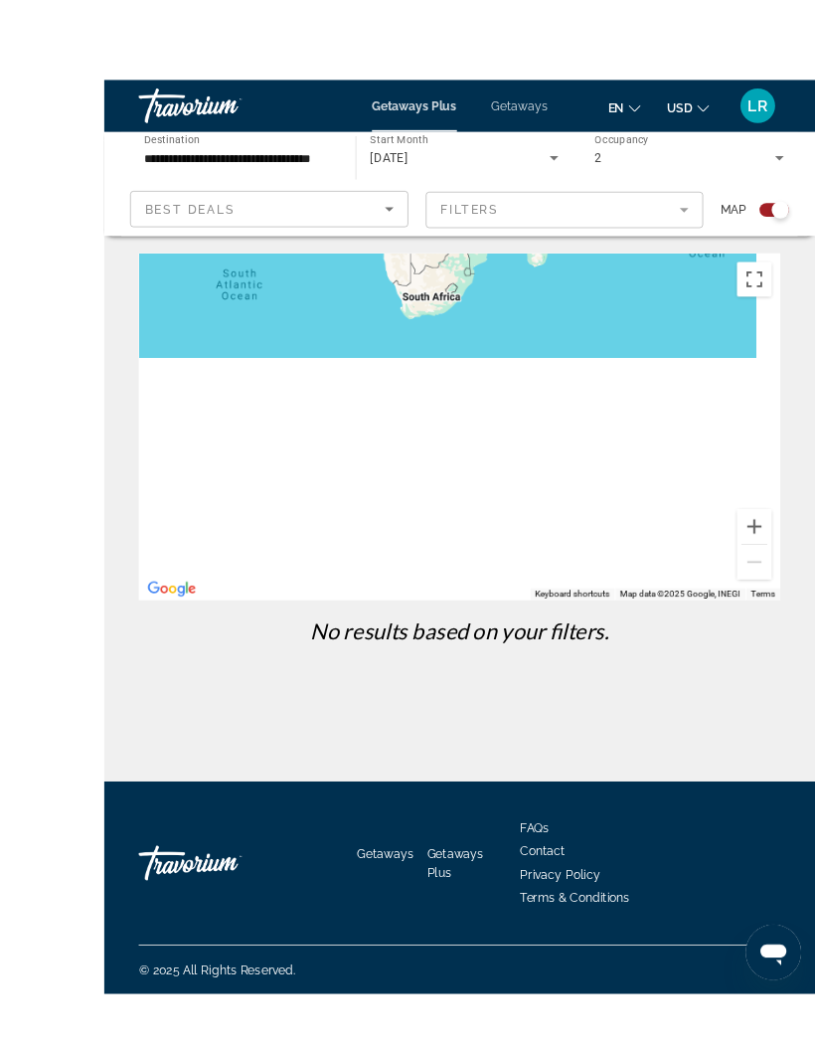
scroll to position [73, 0]
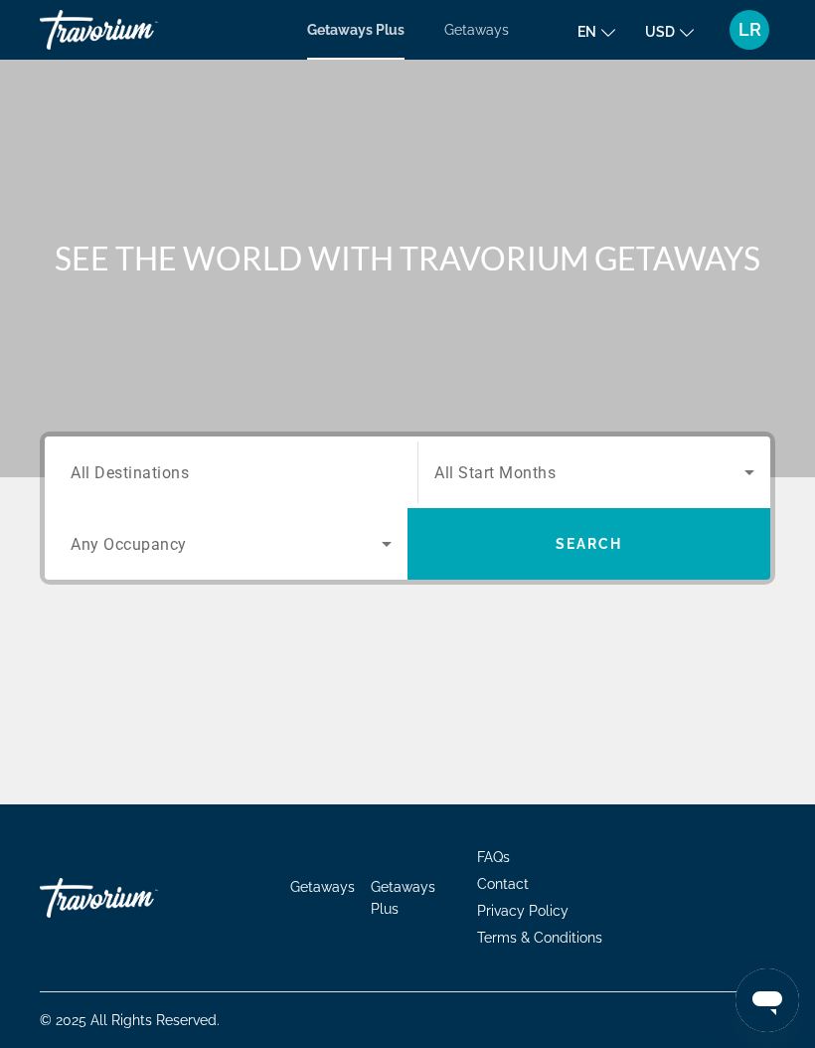
click at [585, 551] on span "Search" at bounding box center [590, 544] width 68 height 16
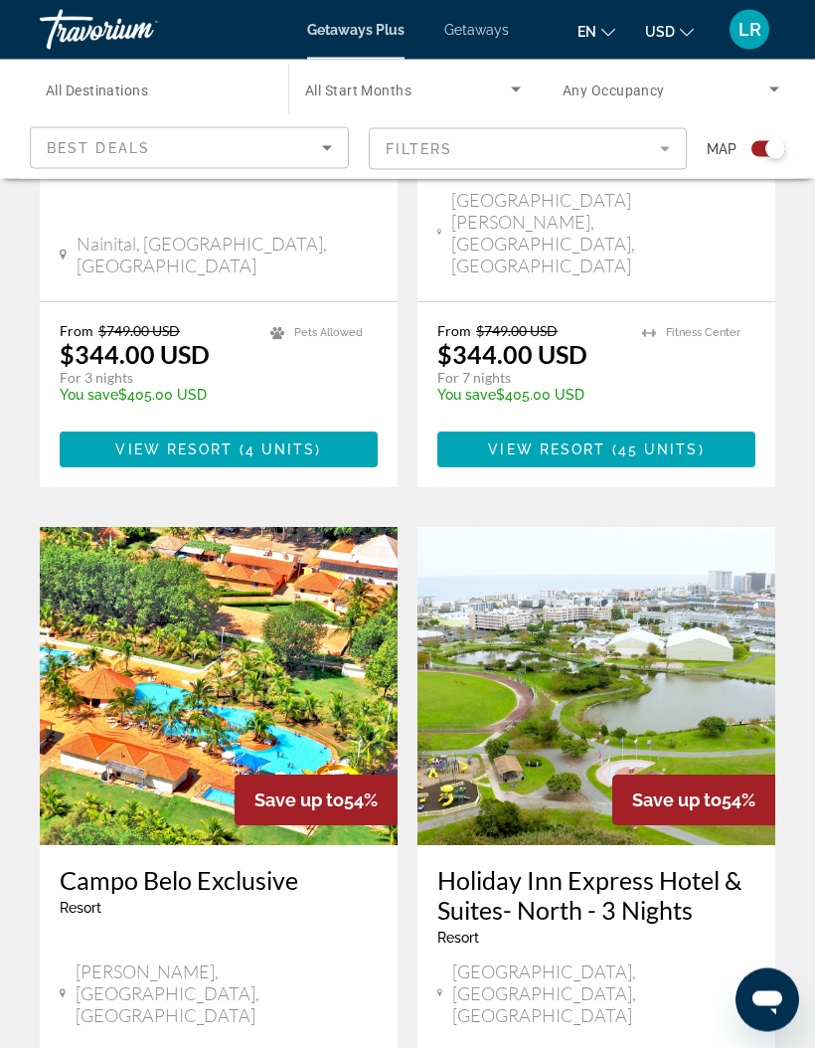
scroll to position [4023, 0]
click at [671, 149] on mat-form-field "Filters" at bounding box center [528, 149] width 319 height 42
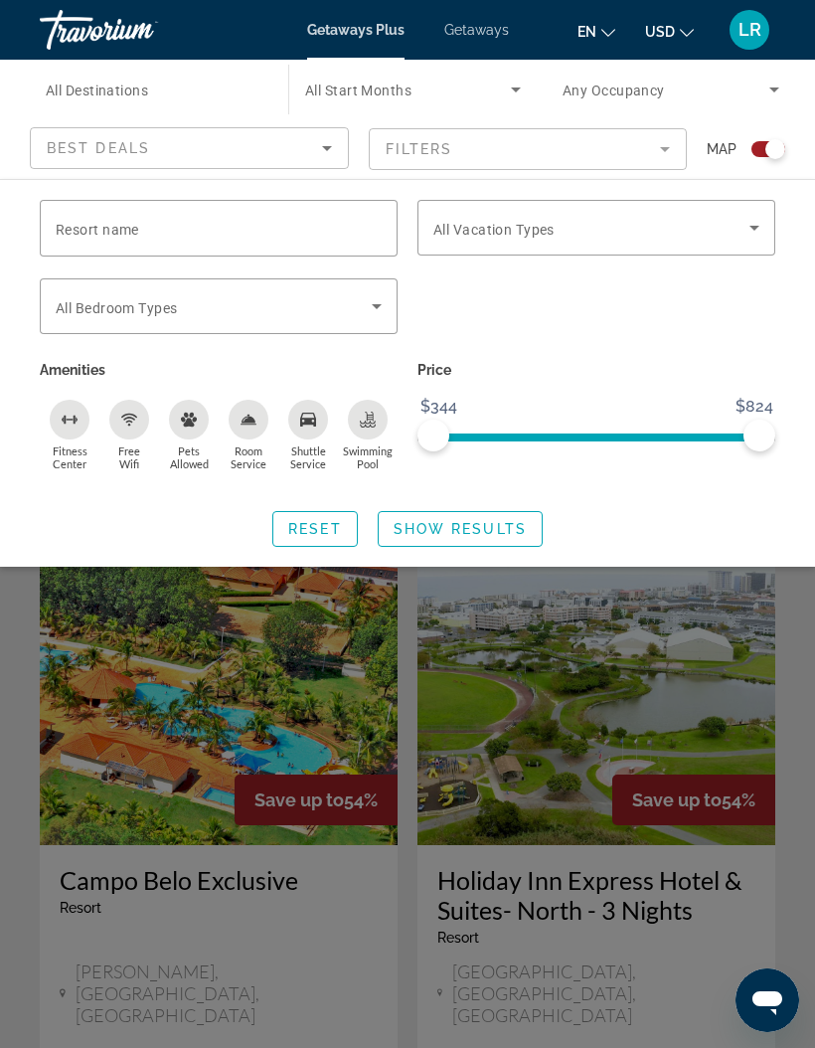
click at [369, 427] on div "Swimming Pool" at bounding box center [368, 420] width 40 height 40
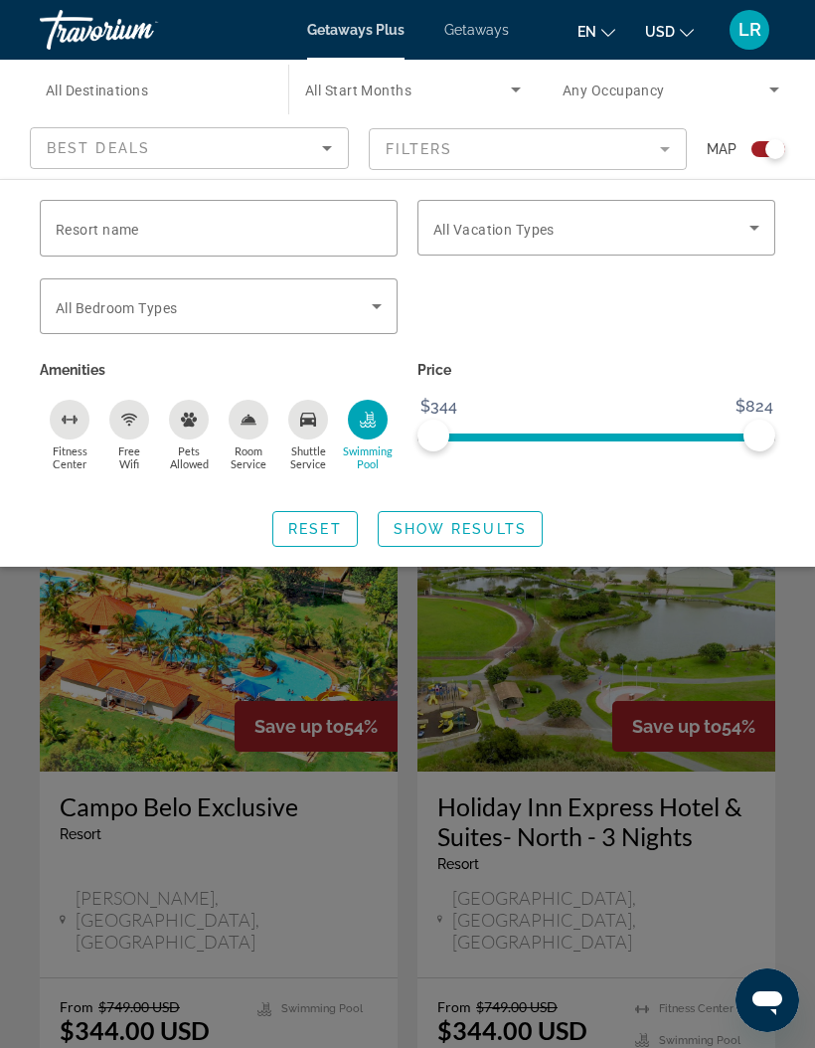
scroll to position [4135, 0]
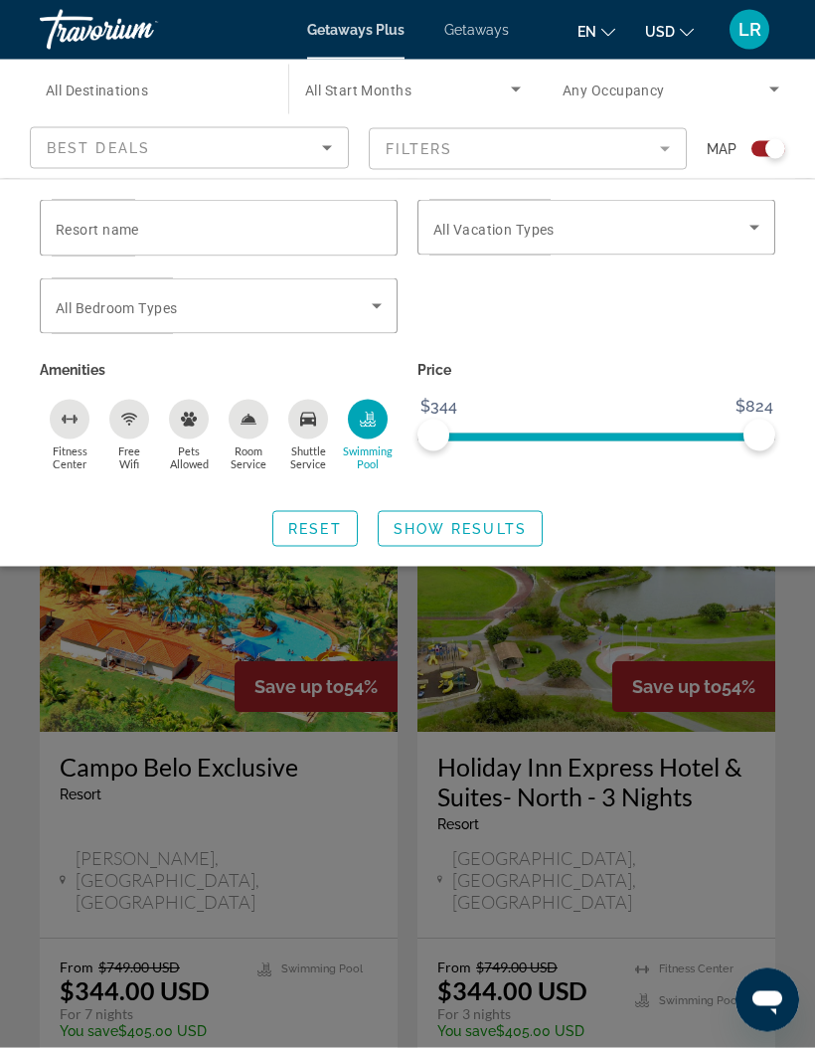
click at [714, 689] on div "Search widget" at bounding box center [407, 673] width 815 height 750
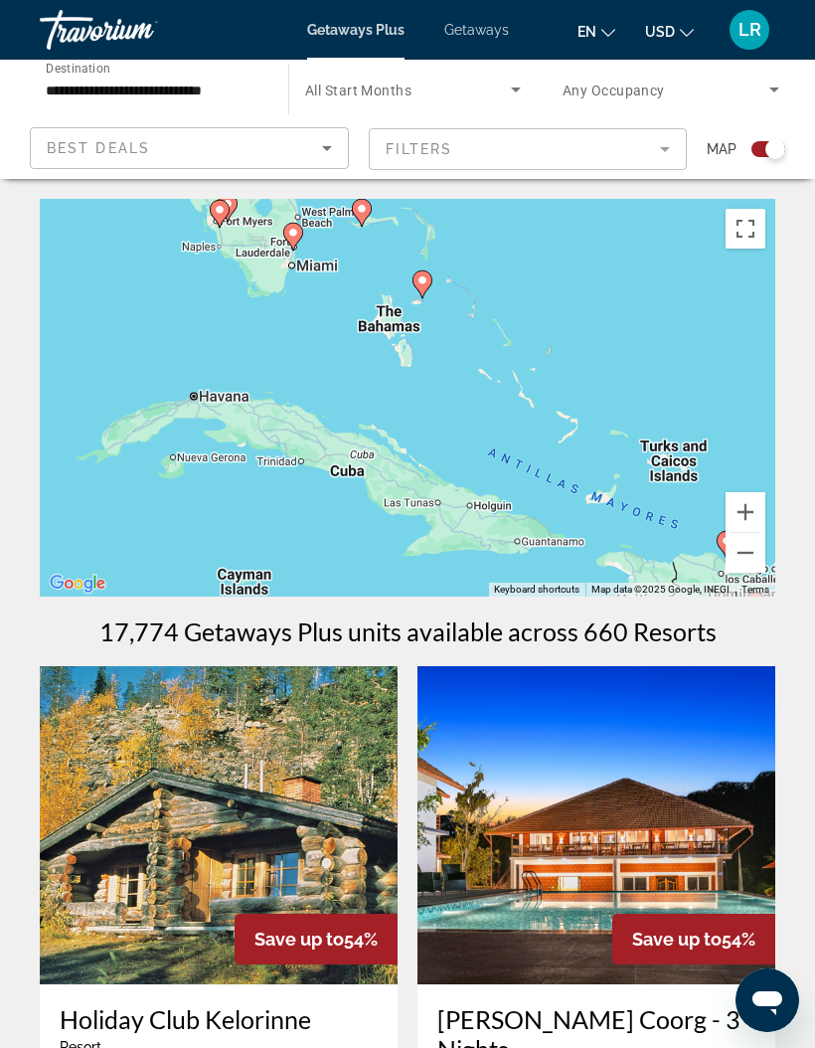
scroll to position [7, 0]
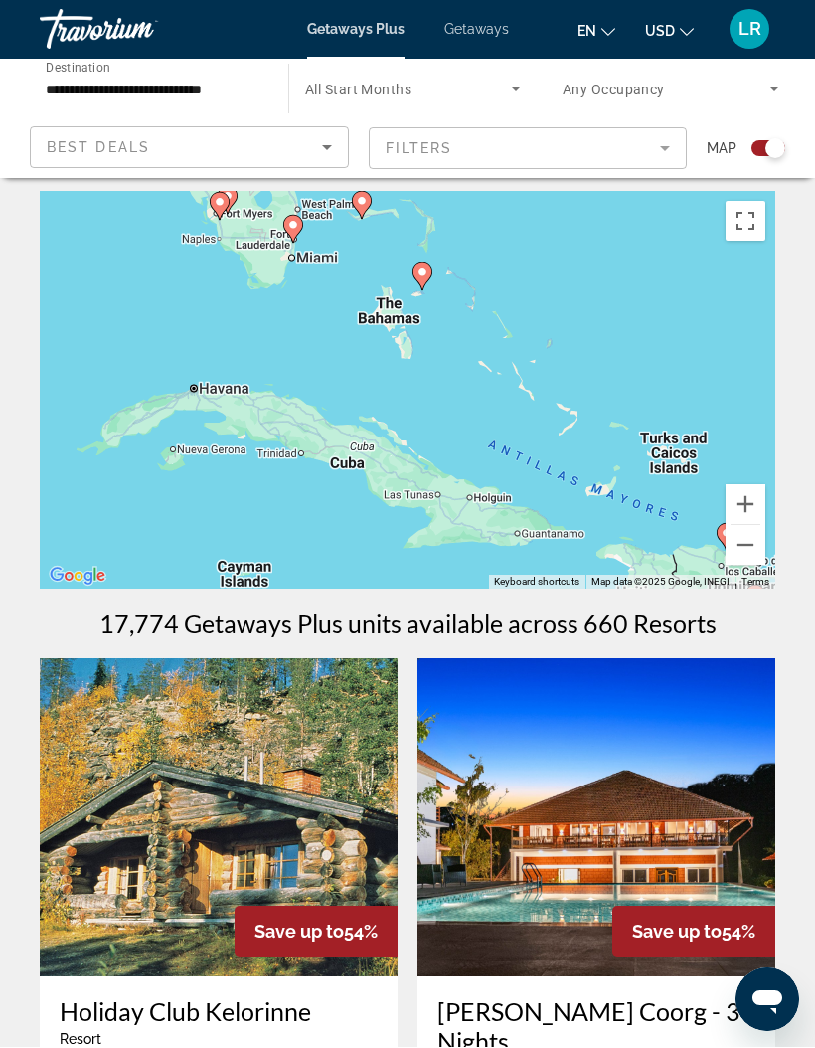
click at [335, 260] on div "To navigate, press the arrow keys. To activate drag with keyboard, press Alt + …" at bounding box center [408, 391] width 736 height 398
click at [315, 249] on div "To navigate, press the arrow keys. To activate drag with keyboard, press Alt + …" at bounding box center [408, 391] width 736 height 398
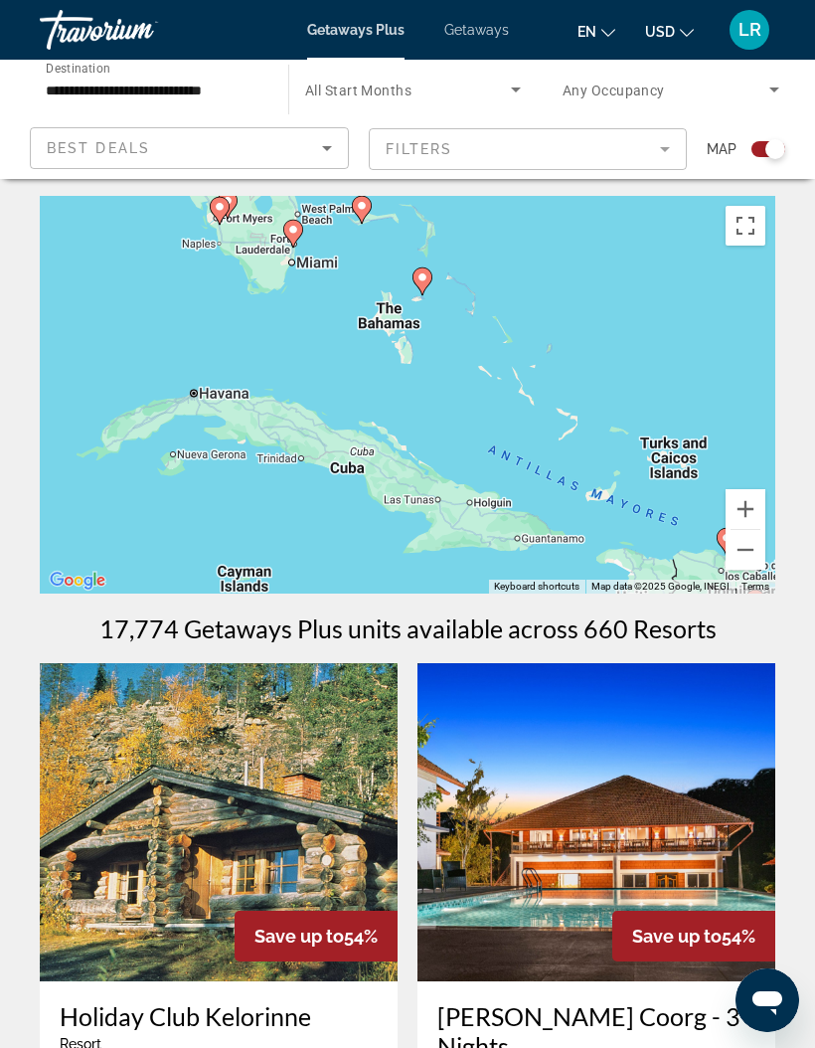
scroll to position [0, 0]
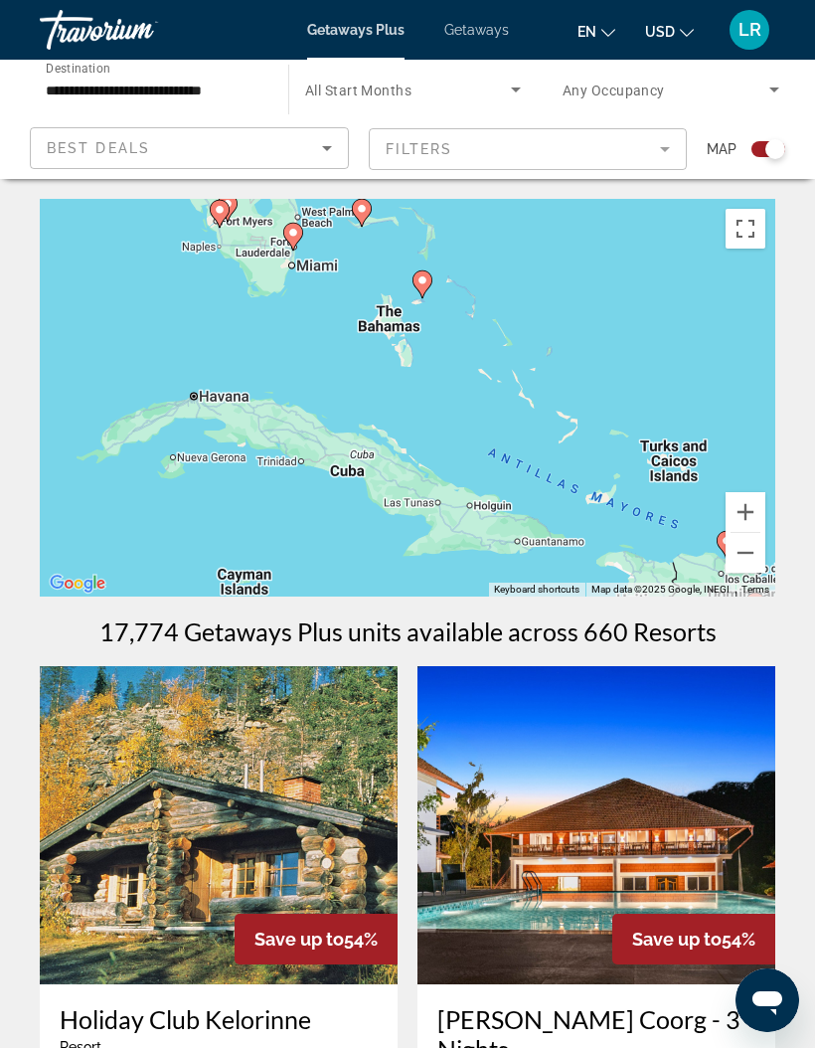
type input "**********"
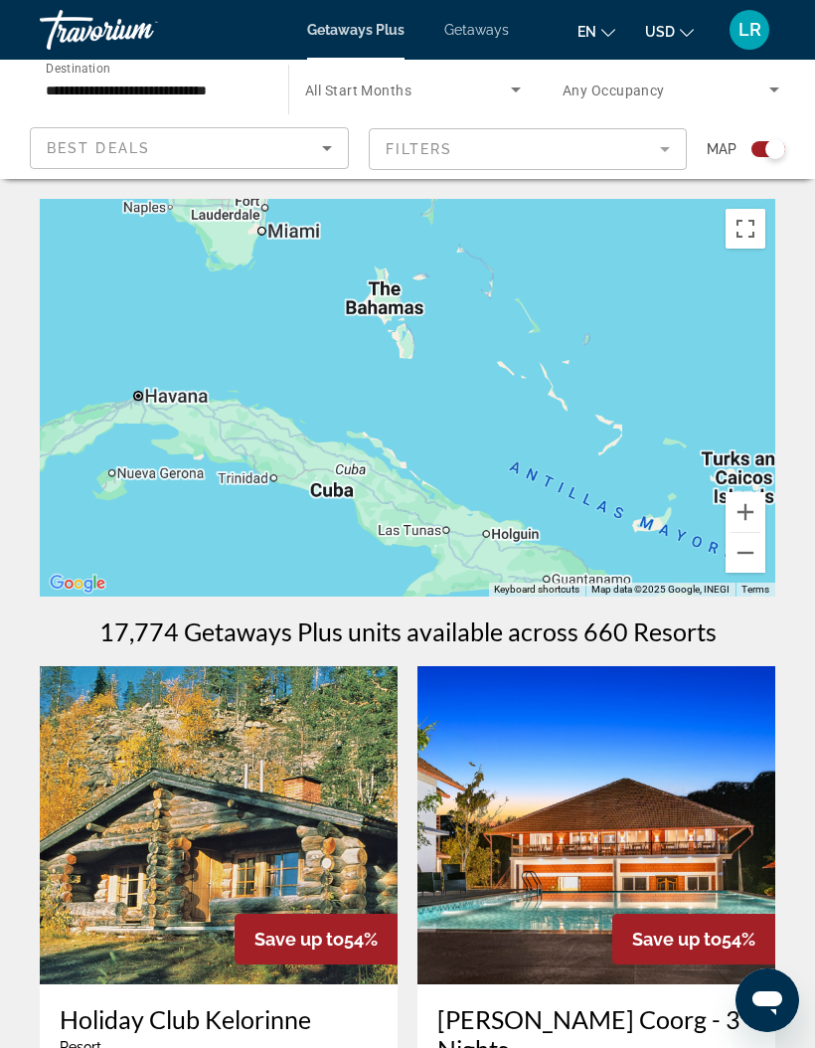
click at [297, 227] on div "To navigate, press the arrow keys." at bounding box center [408, 398] width 736 height 398
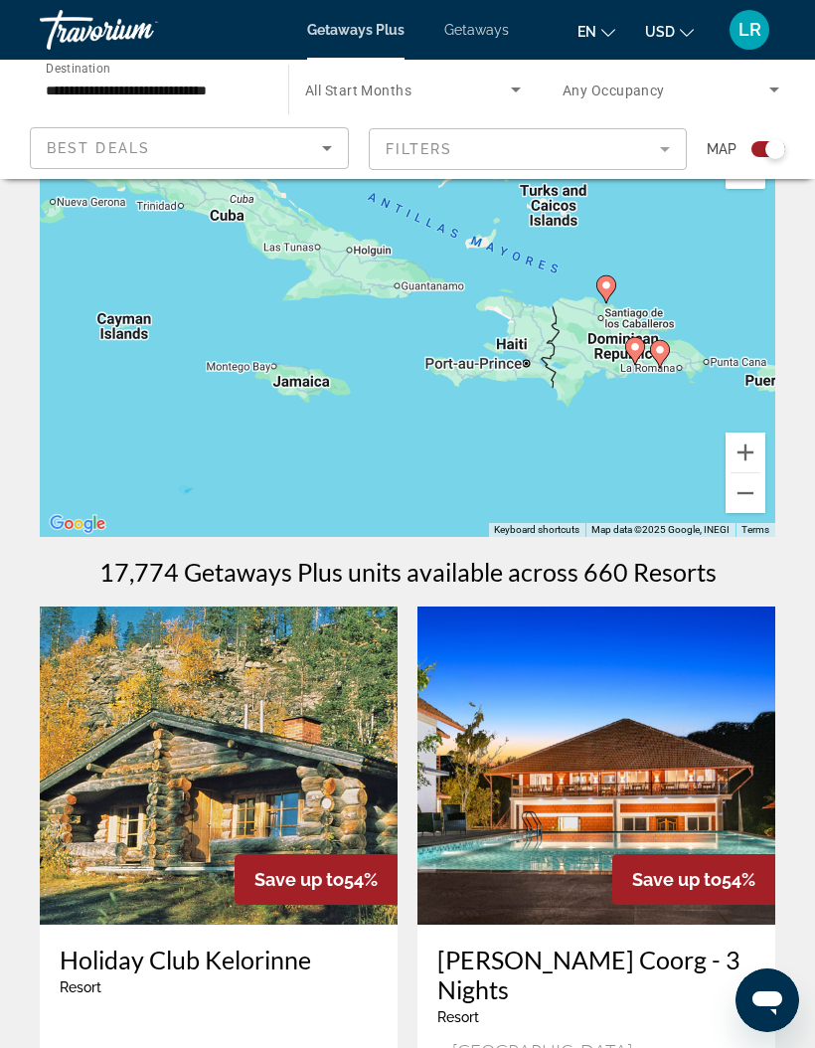
scroll to position [63, 0]
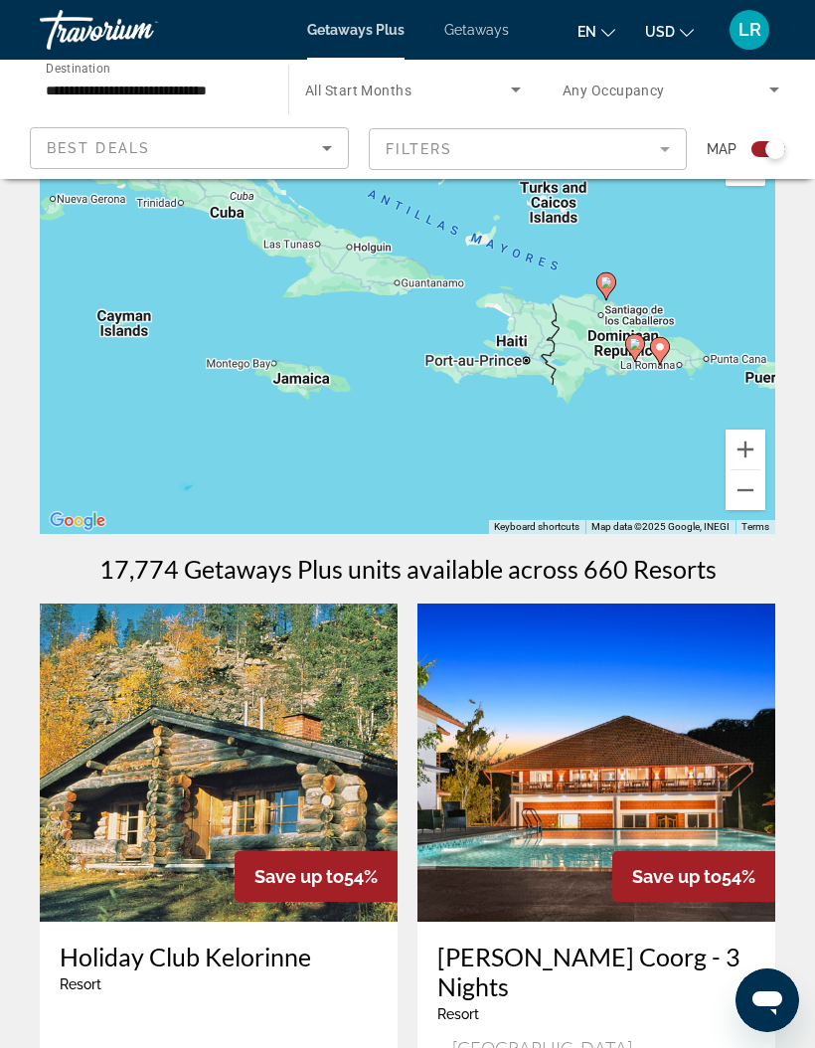
click at [300, 388] on div "To navigate, press the arrow keys. To activate drag with keyboard, press Alt + …" at bounding box center [408, 335] width 736 height 398
click at [316, 392] on div "To navigate, press the arrow keys. To activate drag with keyboard, press Alt + …" at bounding box center [408, 335] width 736 height 398
click at [285, 401] on div "To navigate, press the arrow keys. To activate drag with keyboard, press Alt + …" at bounding box center [408, 335] width 736 height 398
click at [299, 382] on div "To navigate, press the arrow keys. To activate drag with keyboard, press Alt + …" at bounding box center [408, 335] width 736 height 398
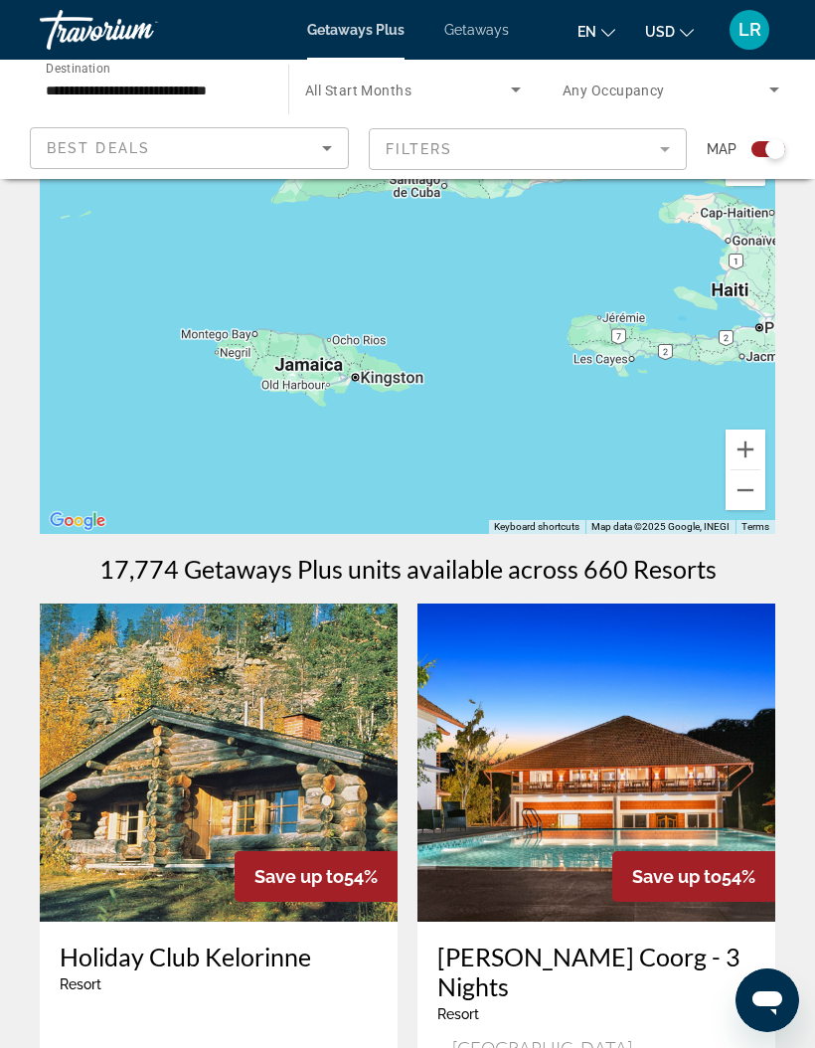
click at [400, 381] on div "To navigate, press the arrow keys. To activate drag with keyboard, press Alt + …" at bounding box center [408, 335] width 736 height 398
click at [383, 376] on div "To navigate, press the arrow keys. To activate drag with keyboard, press Alt + …" at bounding box center [408, 335] width 736 height 398
click at [380, 388] on div "To navigate, press the arrow keys. To activate drag with keyboard, press Alt + …" at bounding box center [408, 335] width 736 height 398
